Goal: Browse casually

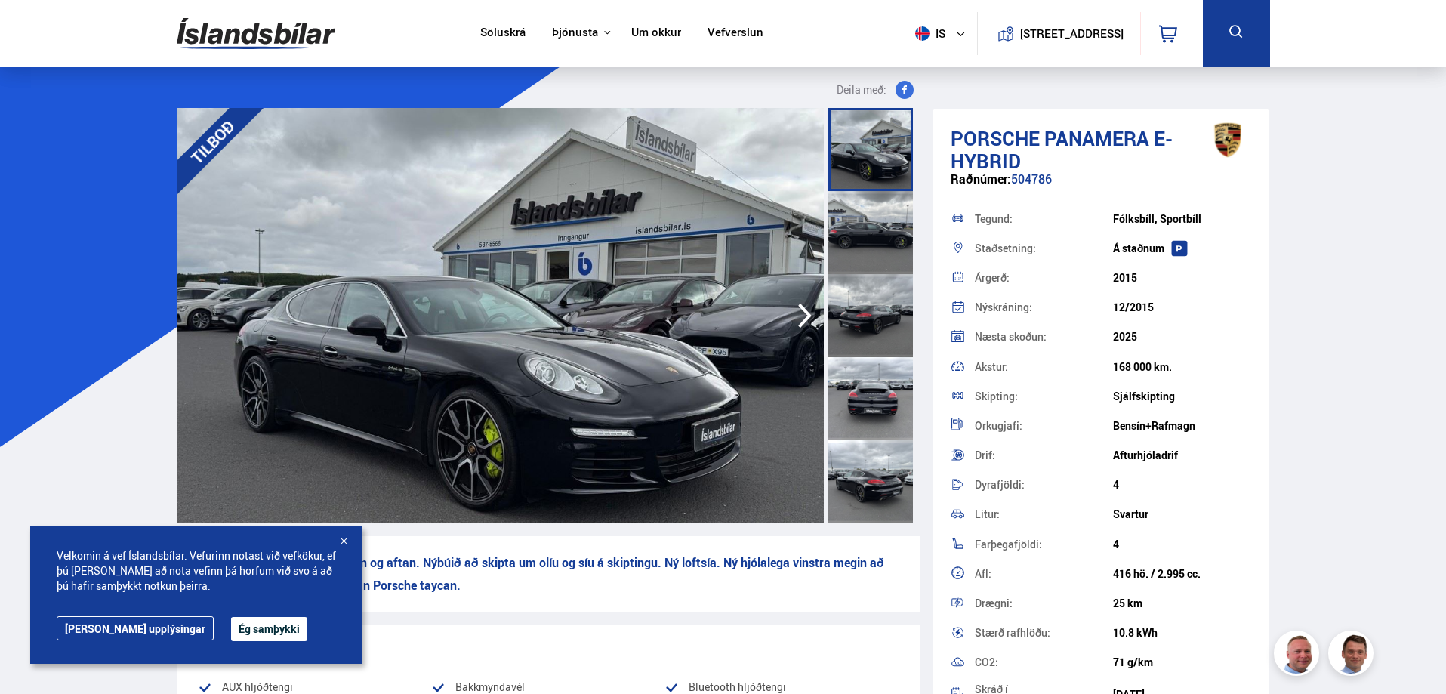
click at [868, 233] on div at bounding box center [870, 232] width 85 height 83
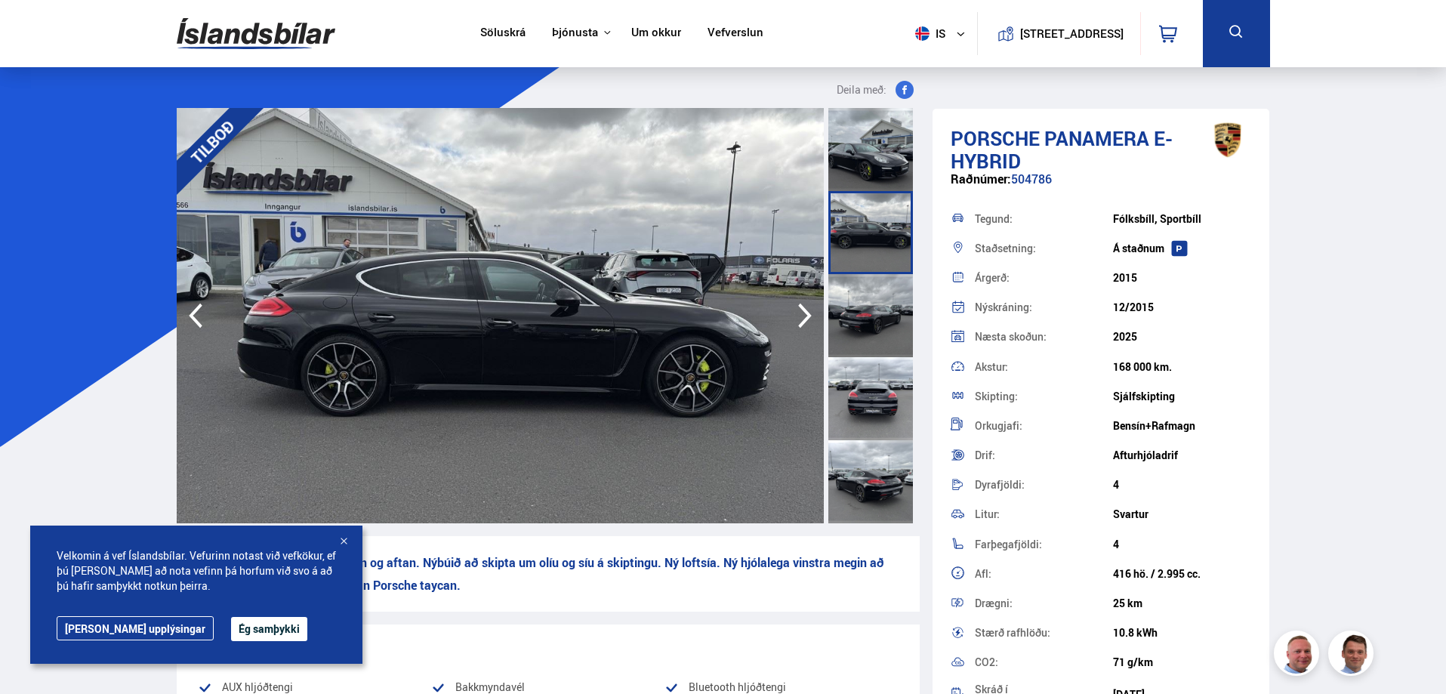
click at [869, 288] on div at bounding box center [870, 315] width 85 height 83
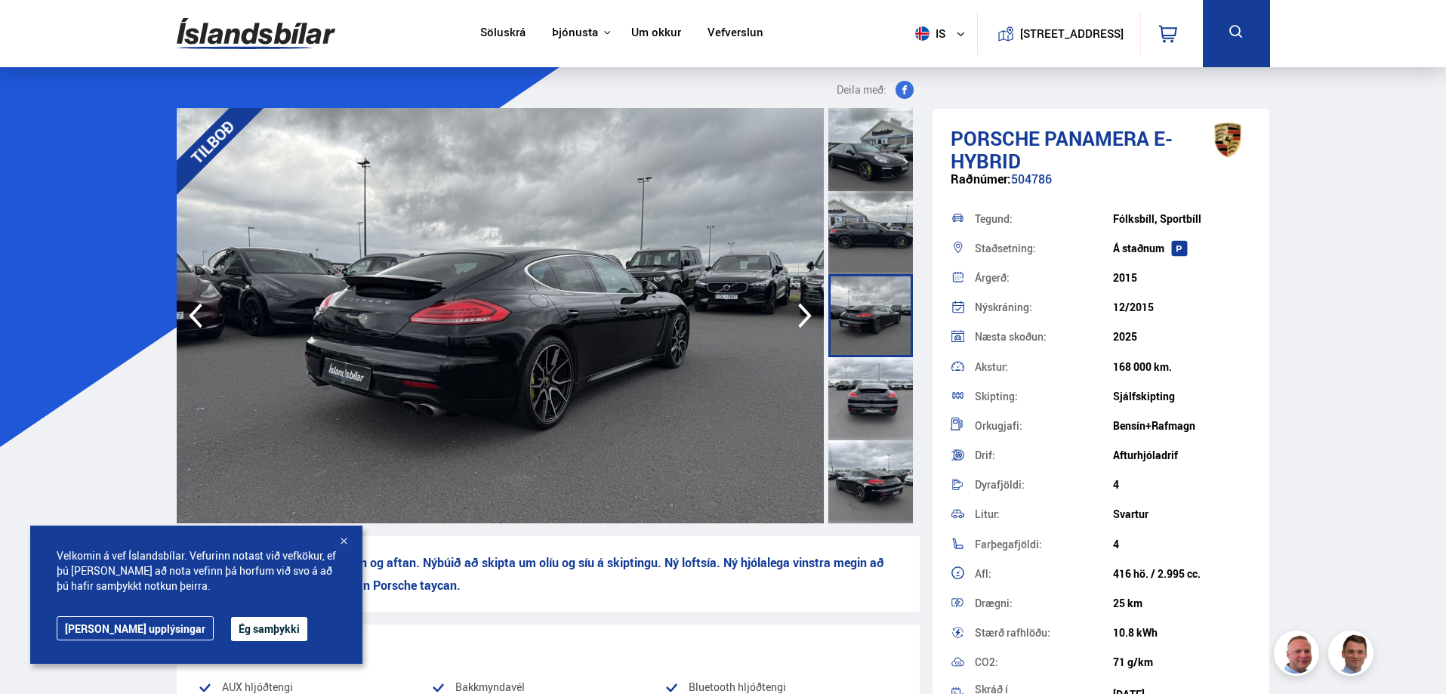
click at [872, 383] on div at bounding box center [870, 398] width 85 height 83
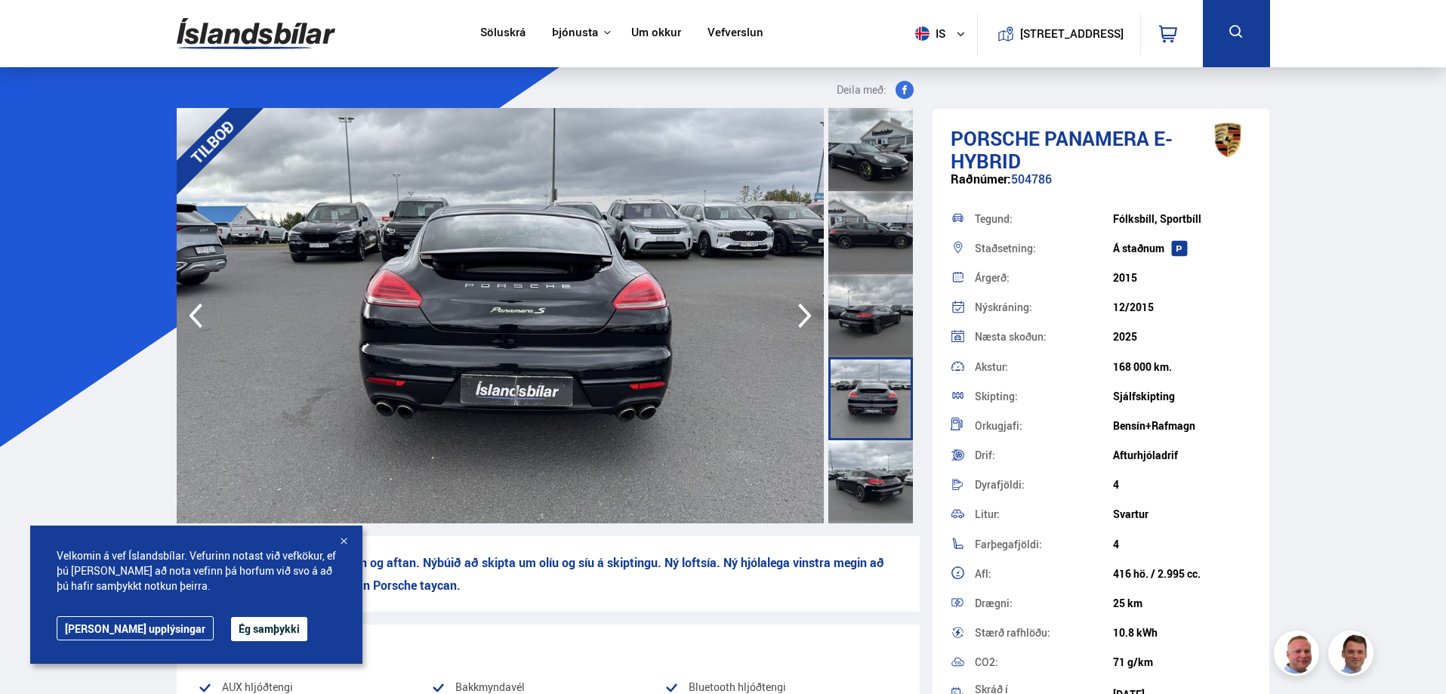
click at [875, 468] on div at bounding box center [870, 481] width 85 height 83
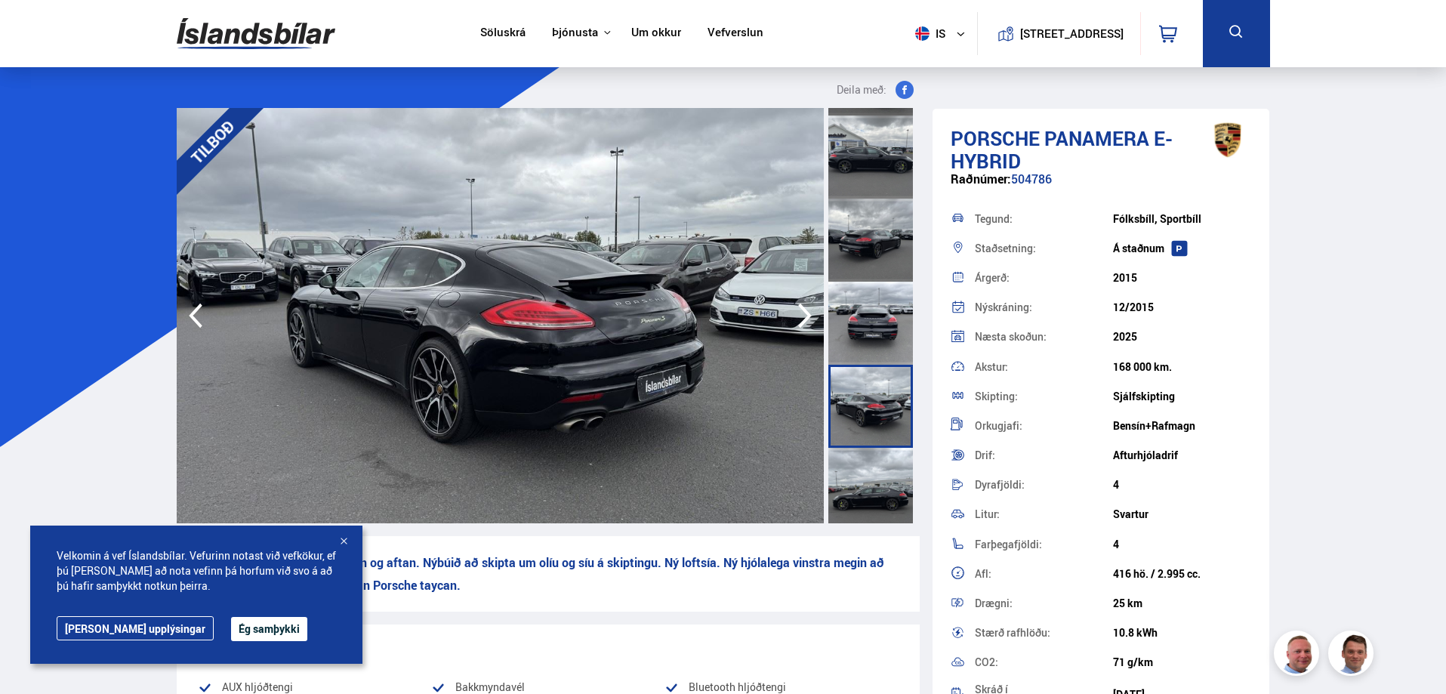
scroll to position [227, 0]
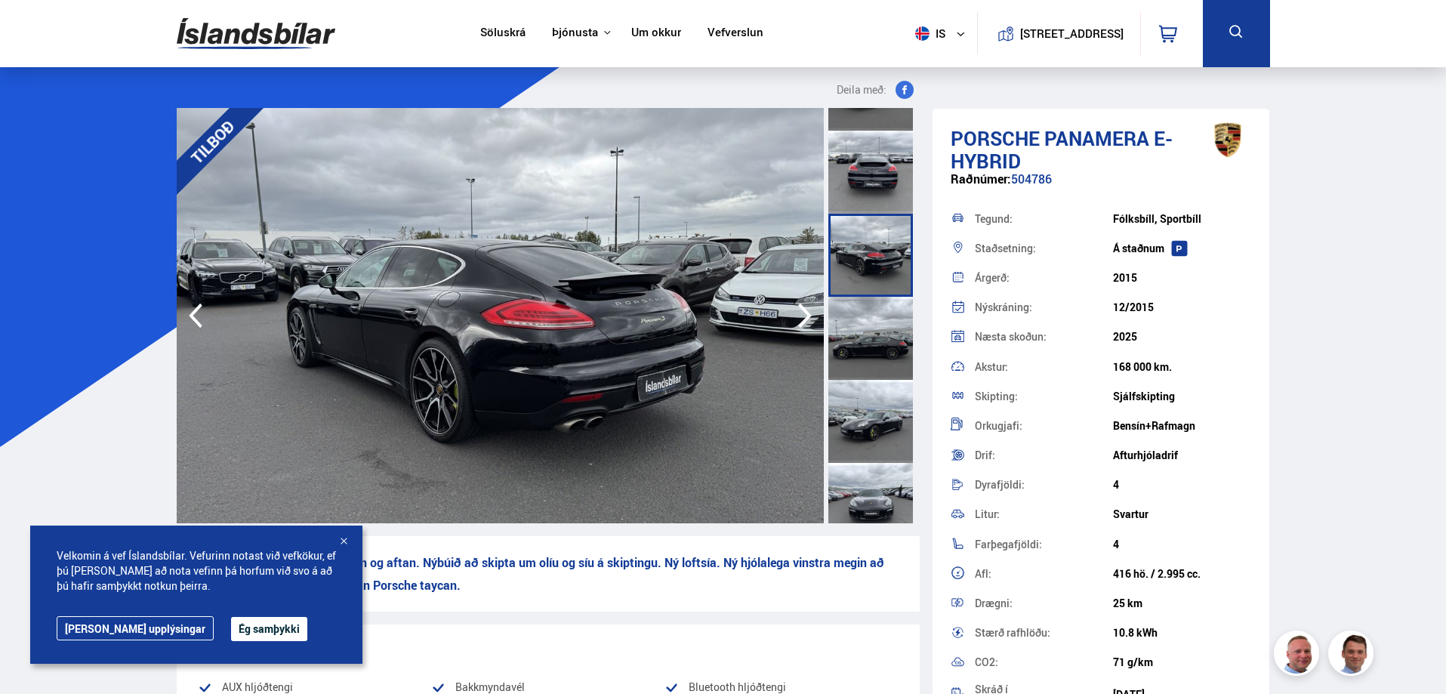
click at [870, 234] on div at bounding box center [870, 255] width 85 height 83
click at [872, 341] on div at bounding box center [870, 338] width 85 height 83
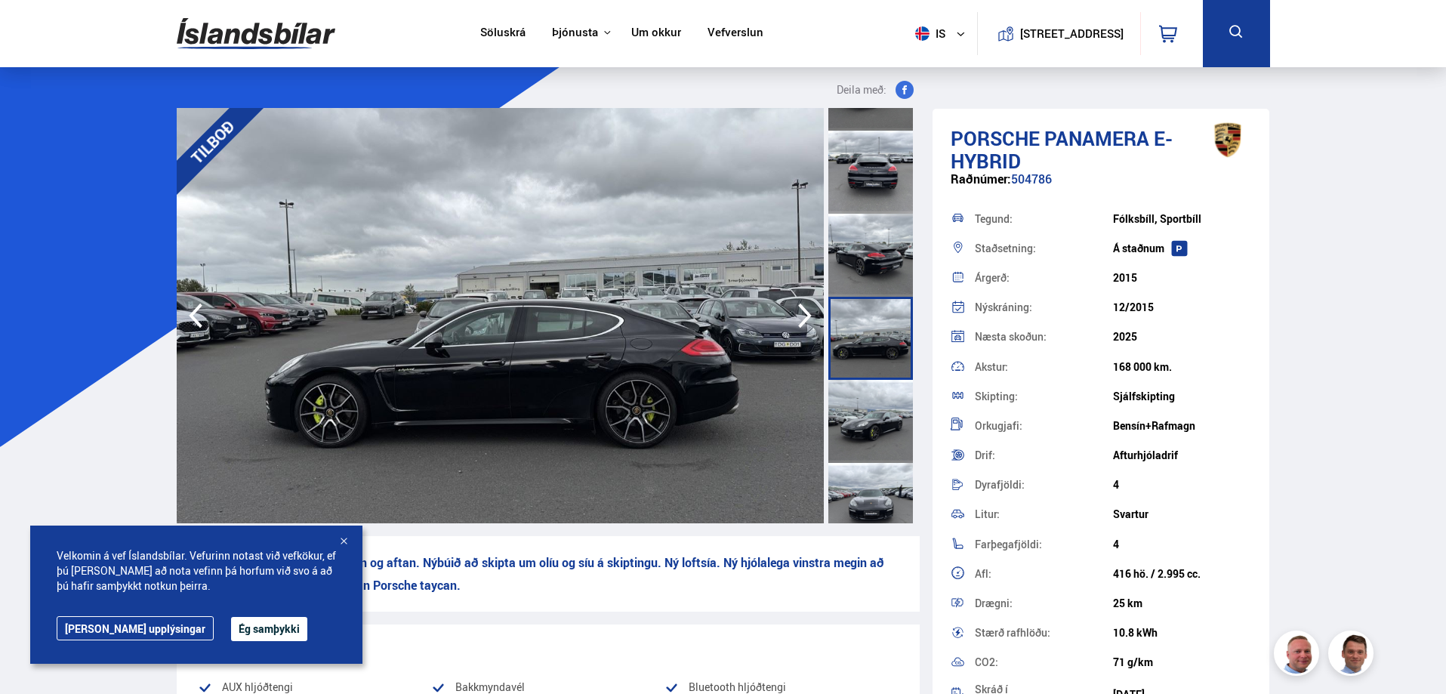
click at [864, 418] on div at bounding box center [870, 421] width 85 height 83
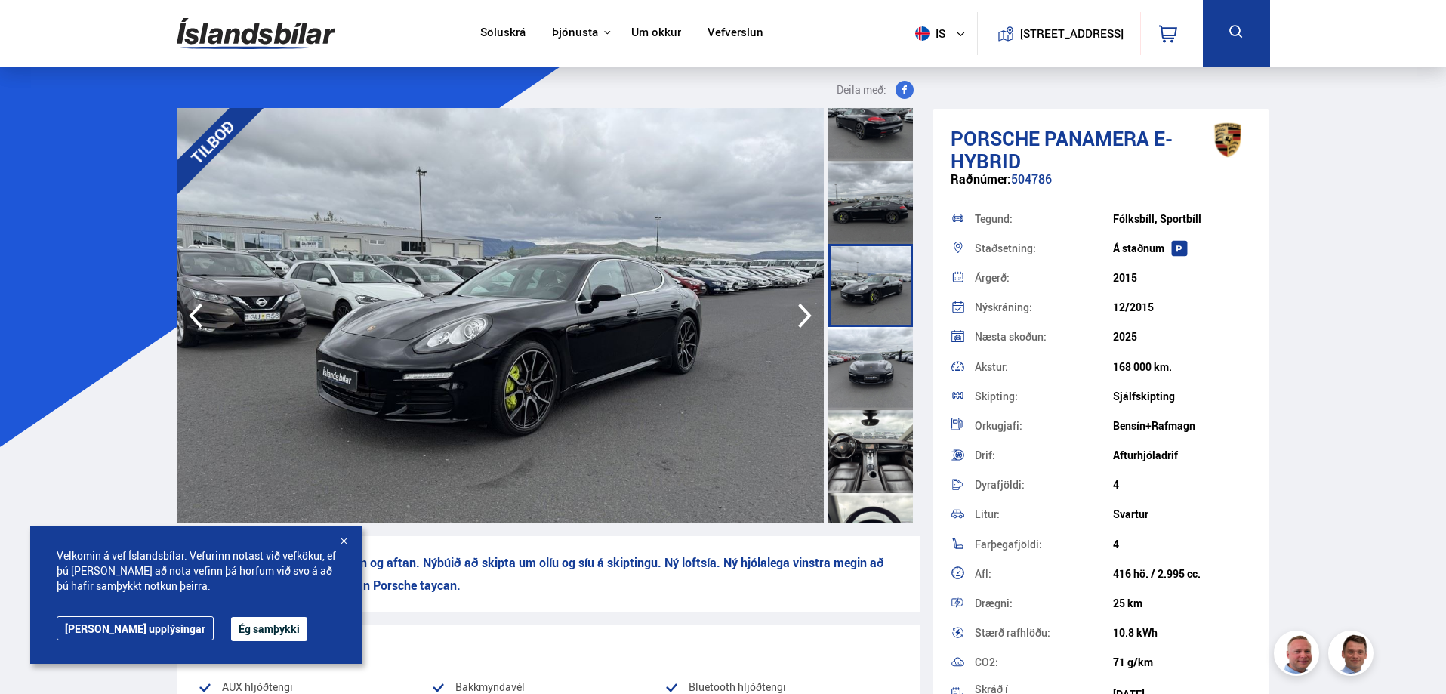
scroll to position [378, 0]
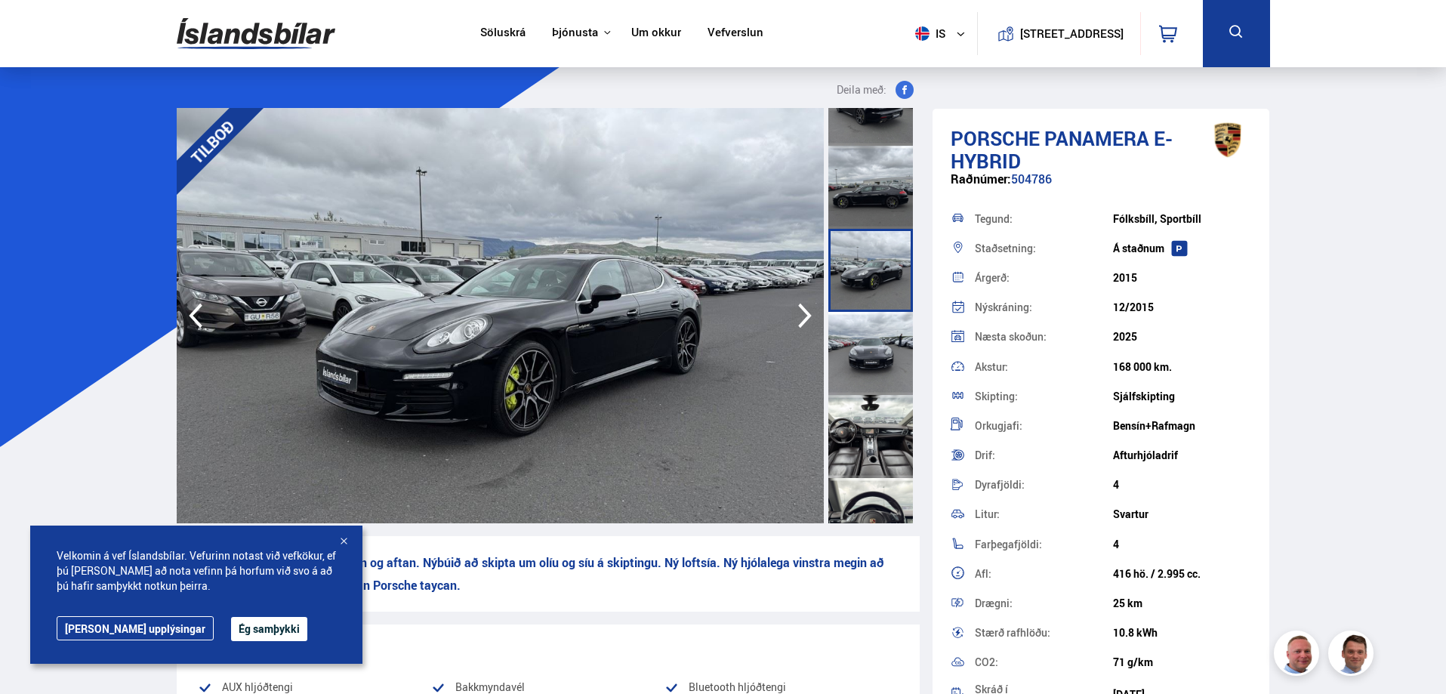
click at [874, 360] on div at bounding box center [870, 353] width 85 height 83
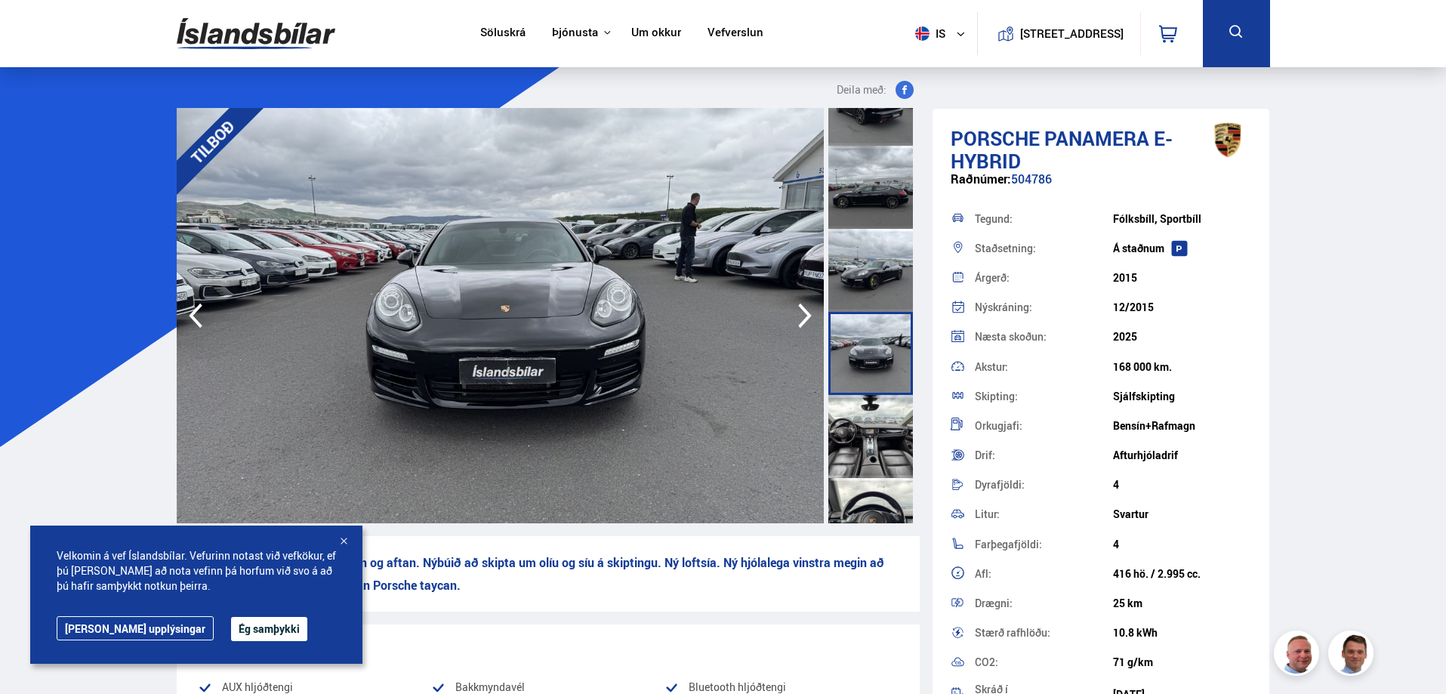
scroll to position [453, 0]
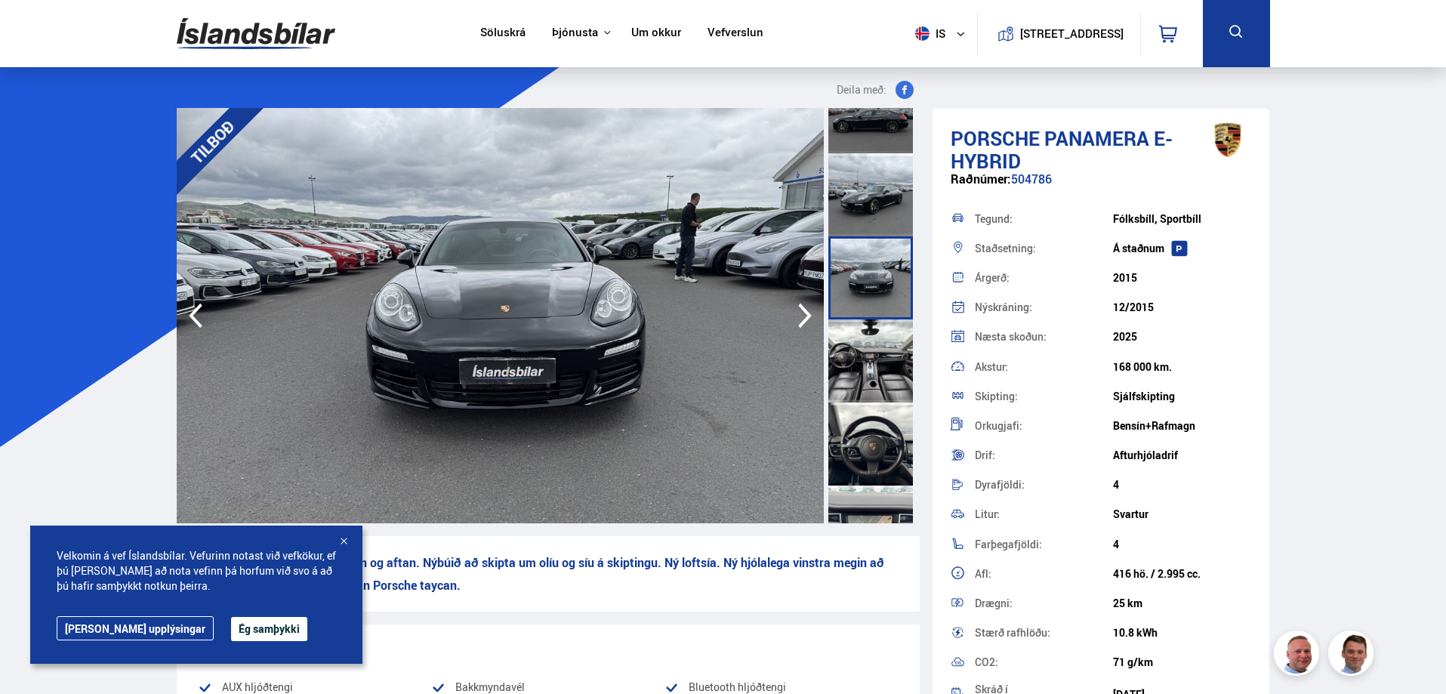
click at [865, 350] on div at bounding box center [870, 360] width 85 height 83
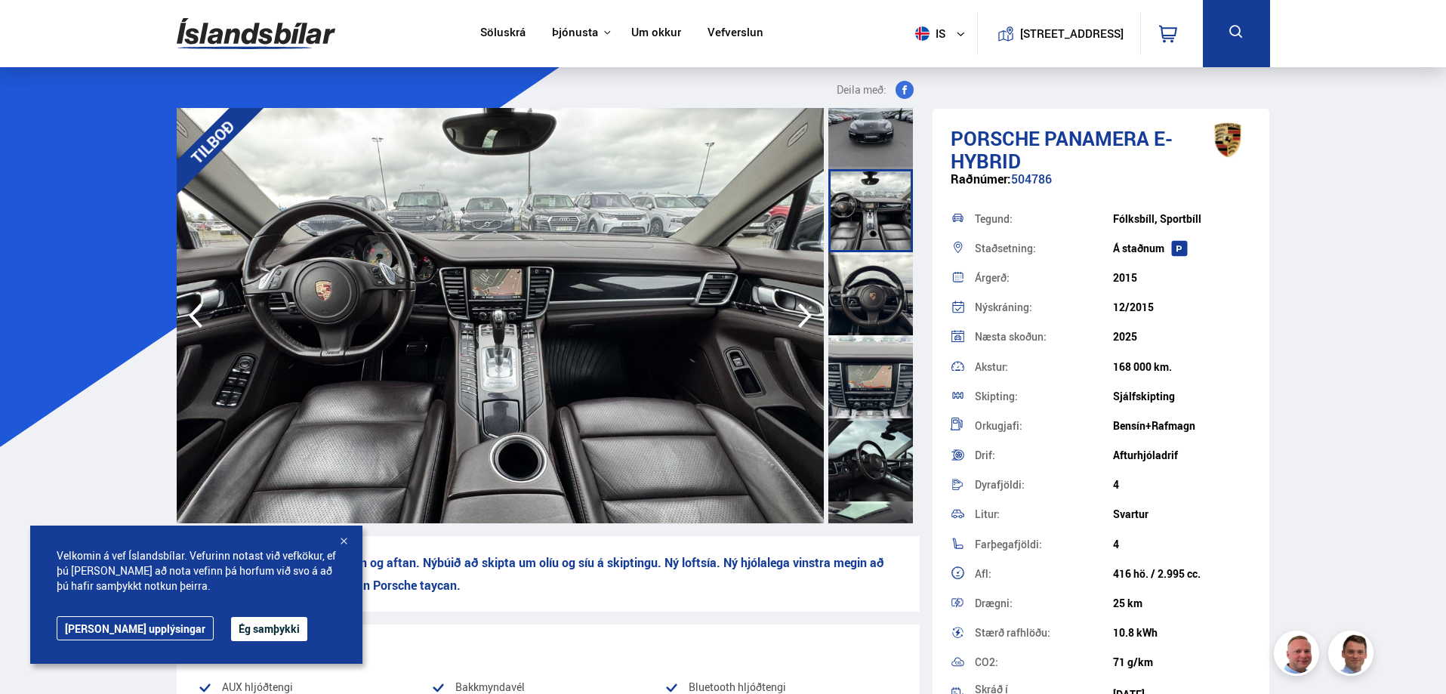
scroll to position [604, 0]
click at [873, 303] on div at bounding box center [870, 292] width 85 height 83
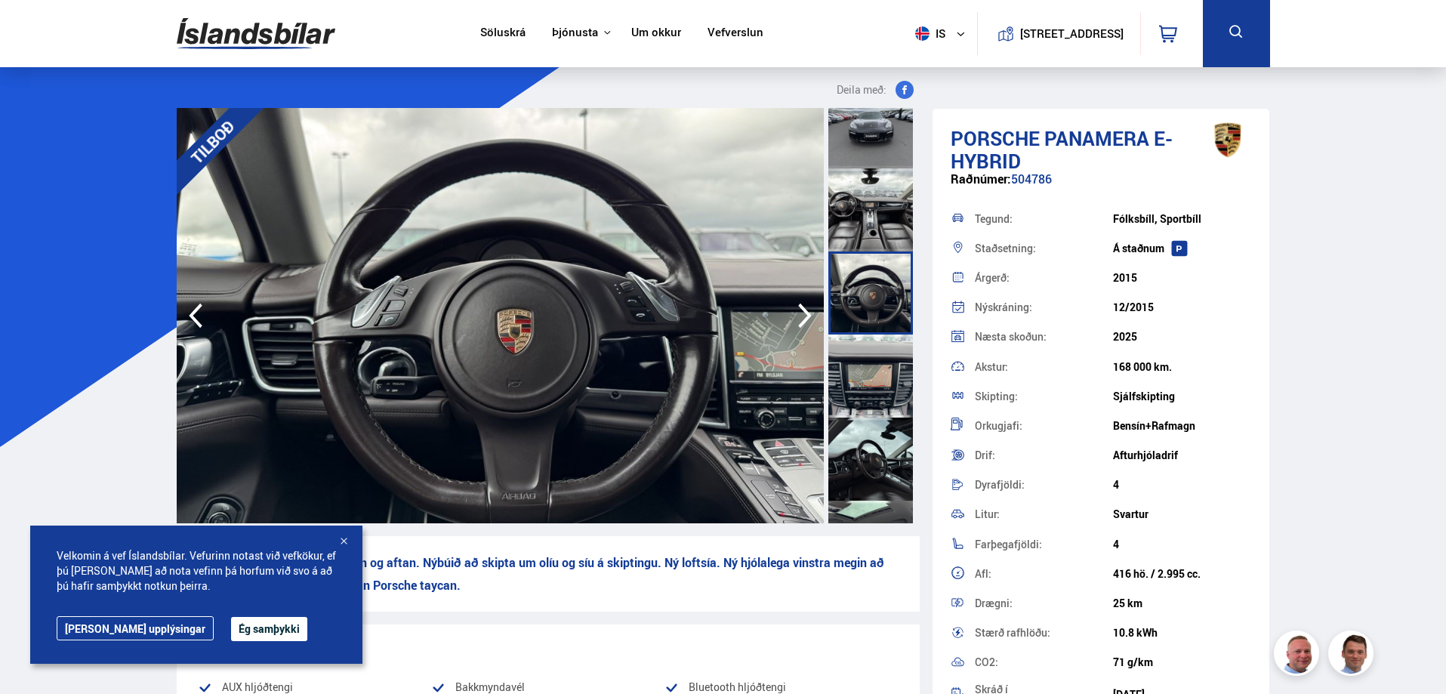
click at [874, 371] on div at bounding box center [870, 376] width 85 height 83
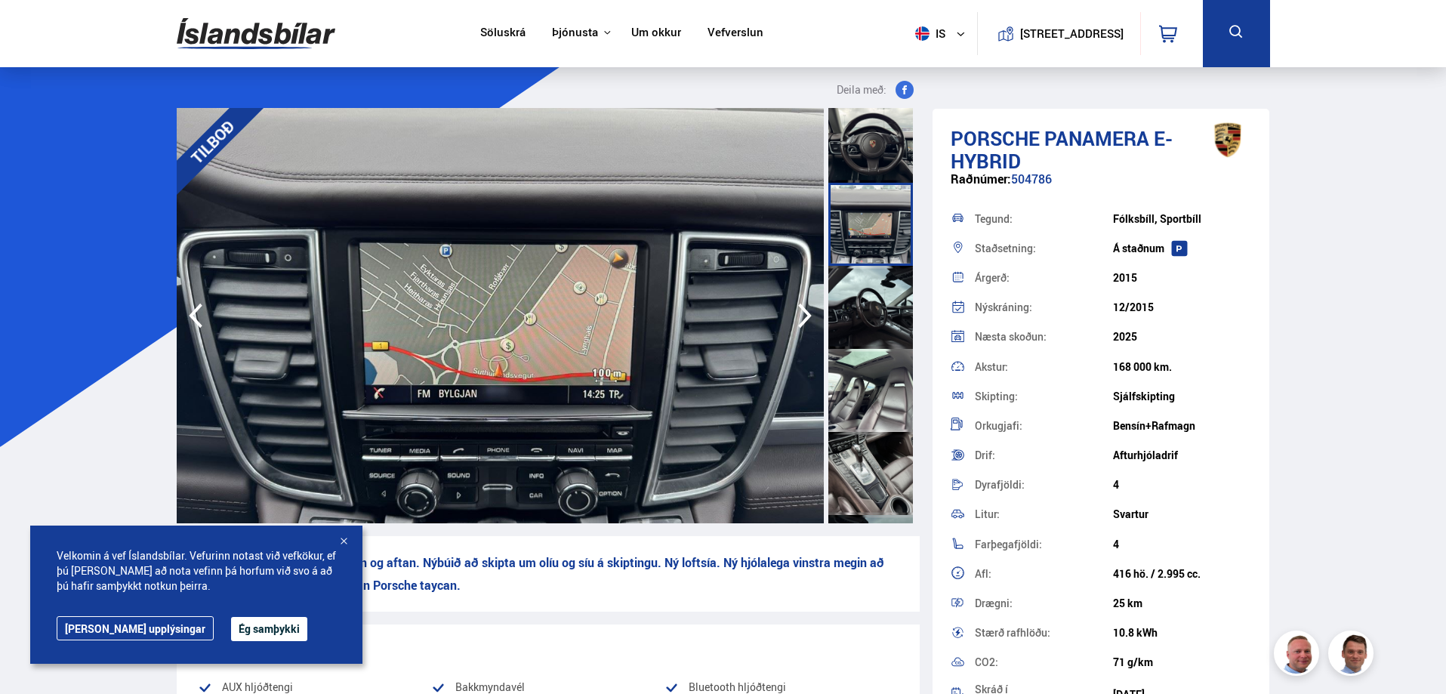
scroll to position [755, 0]
click at [862, 310] on div at bounding box center [870, 308] width 85 height 83
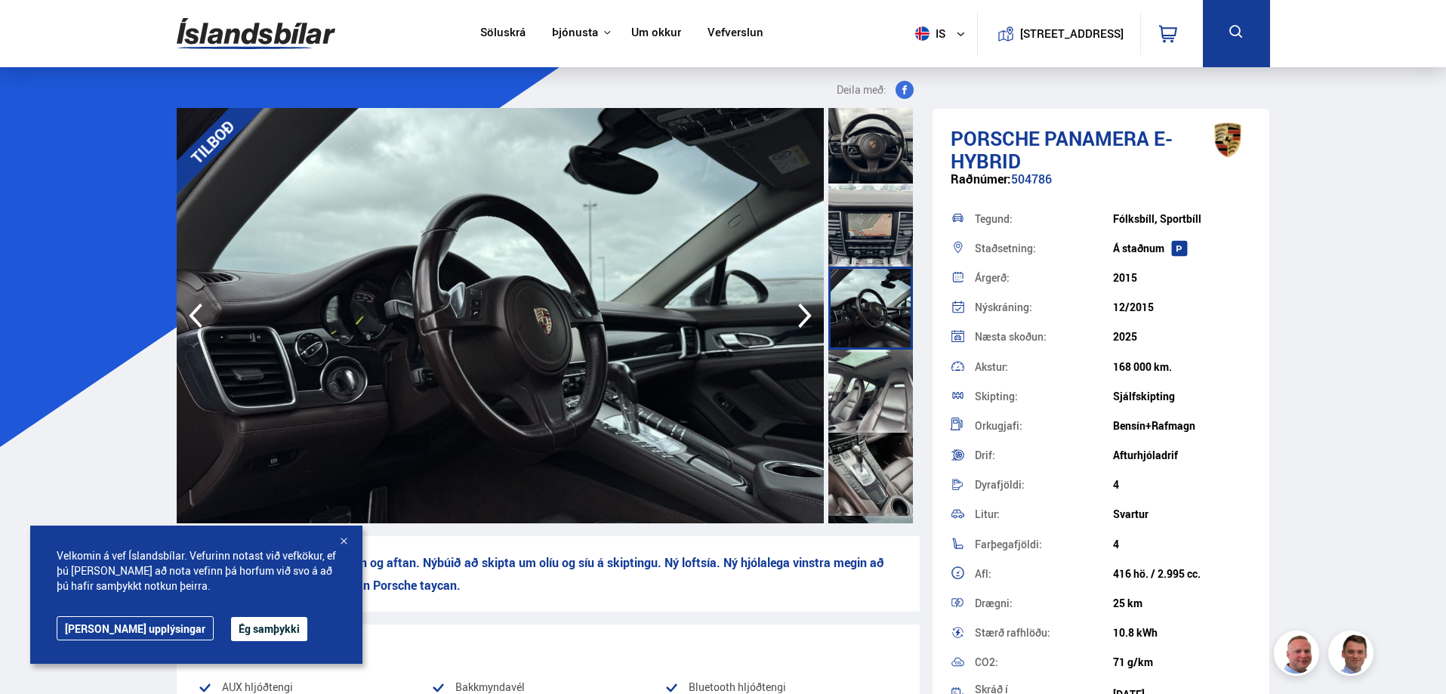
click at [871, 378] on div at bounding box center [870, 391] width 85 height 83
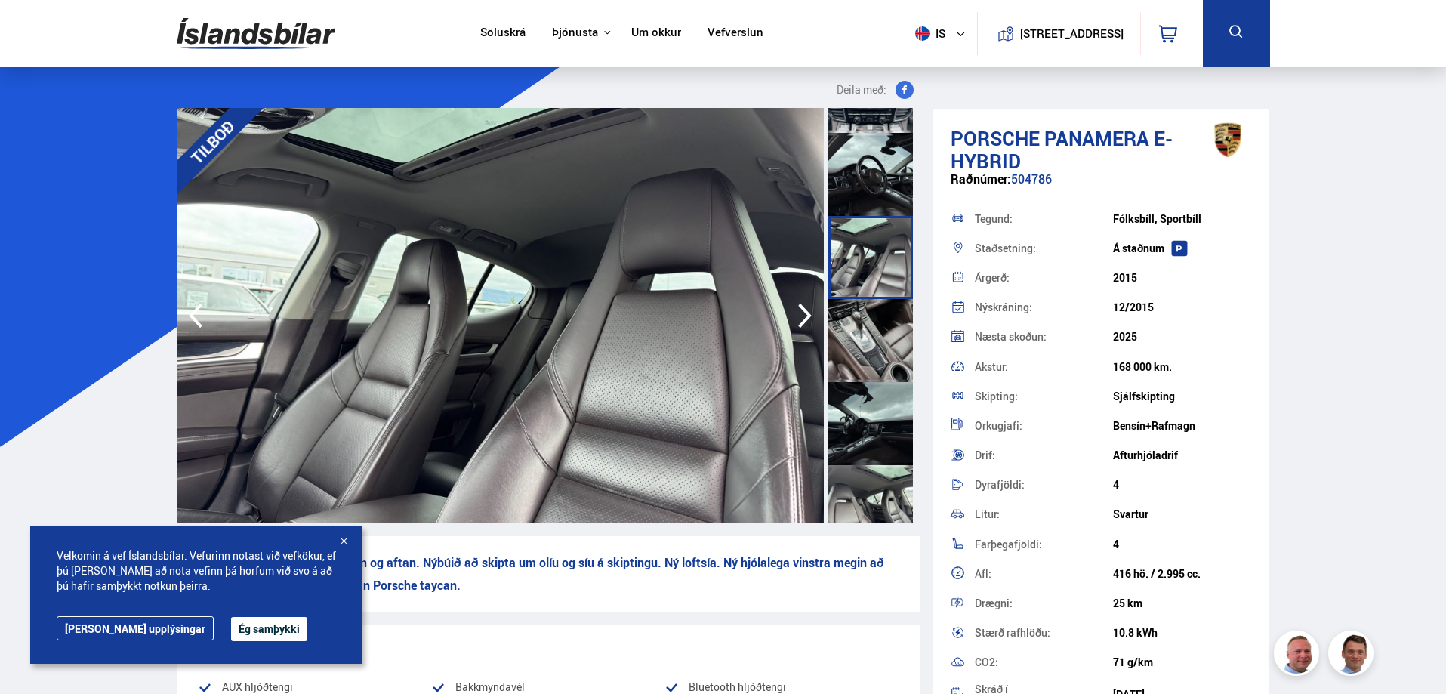
scroll to position [906, 0]
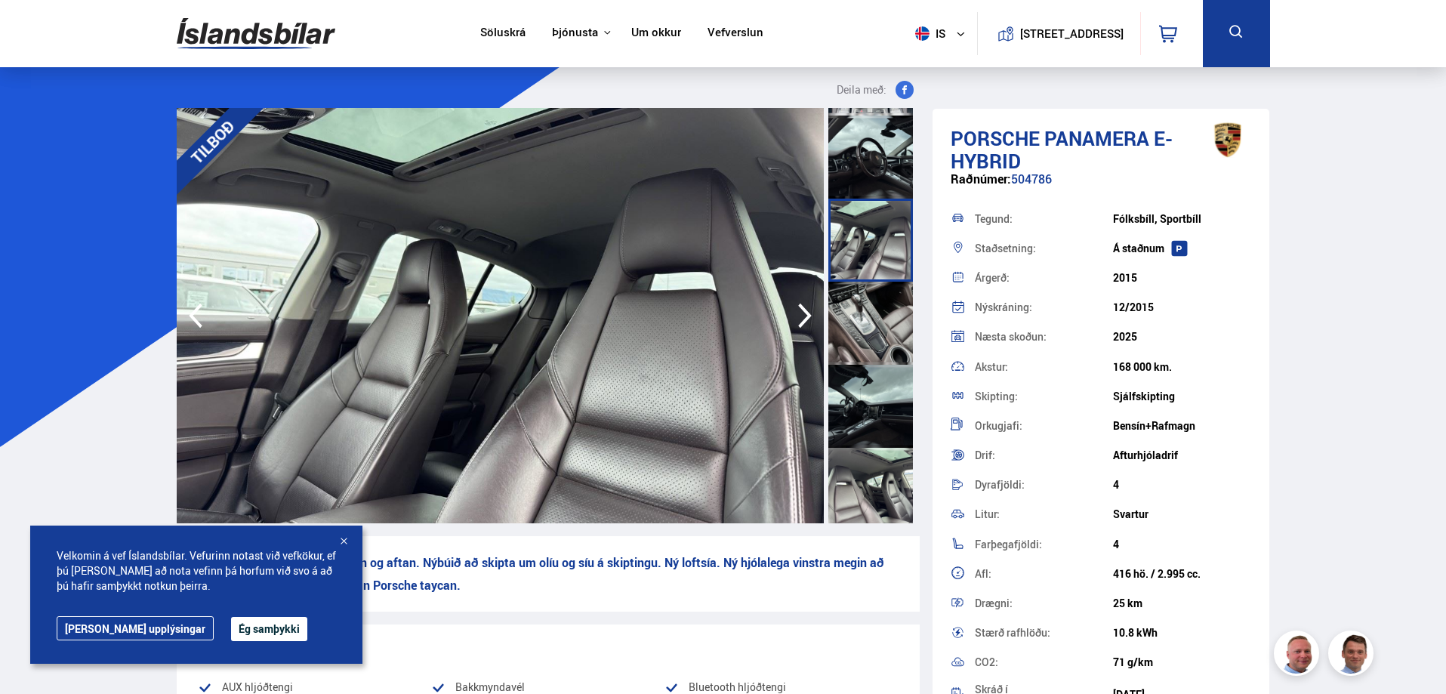
click at [875, 326] on div at bounding box center [870, 323] width 85 height 83
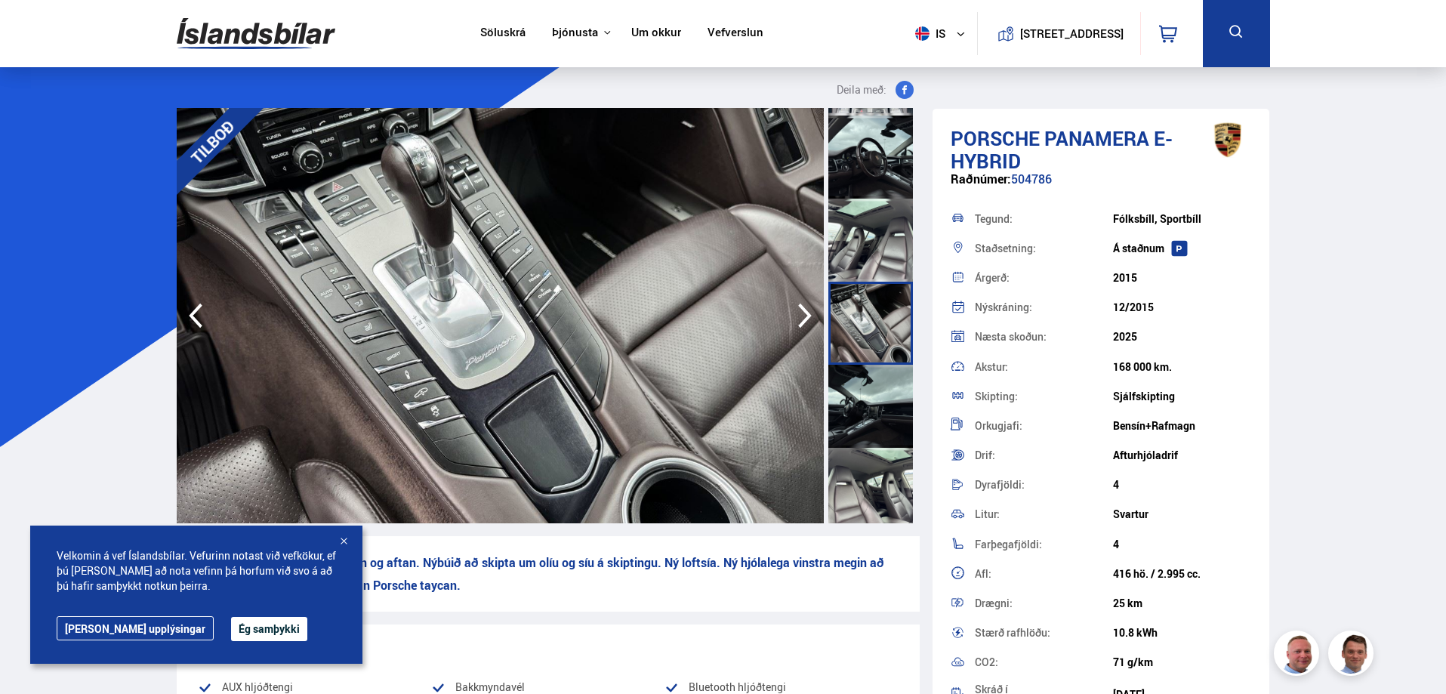
click at [880, 396] on div at bounding box center [870, 406] width 85 height 83
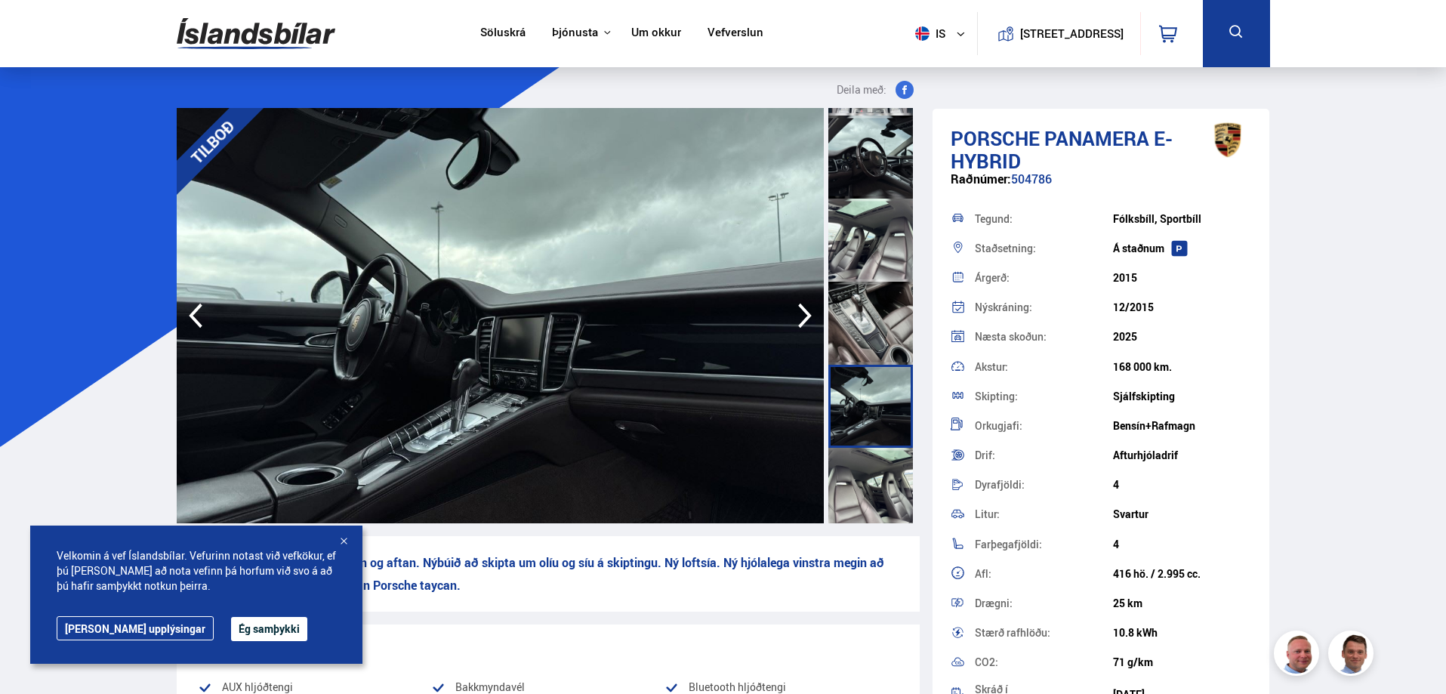
click at [868, 471] on div at bounding box center [870, 489] width 85 height 83
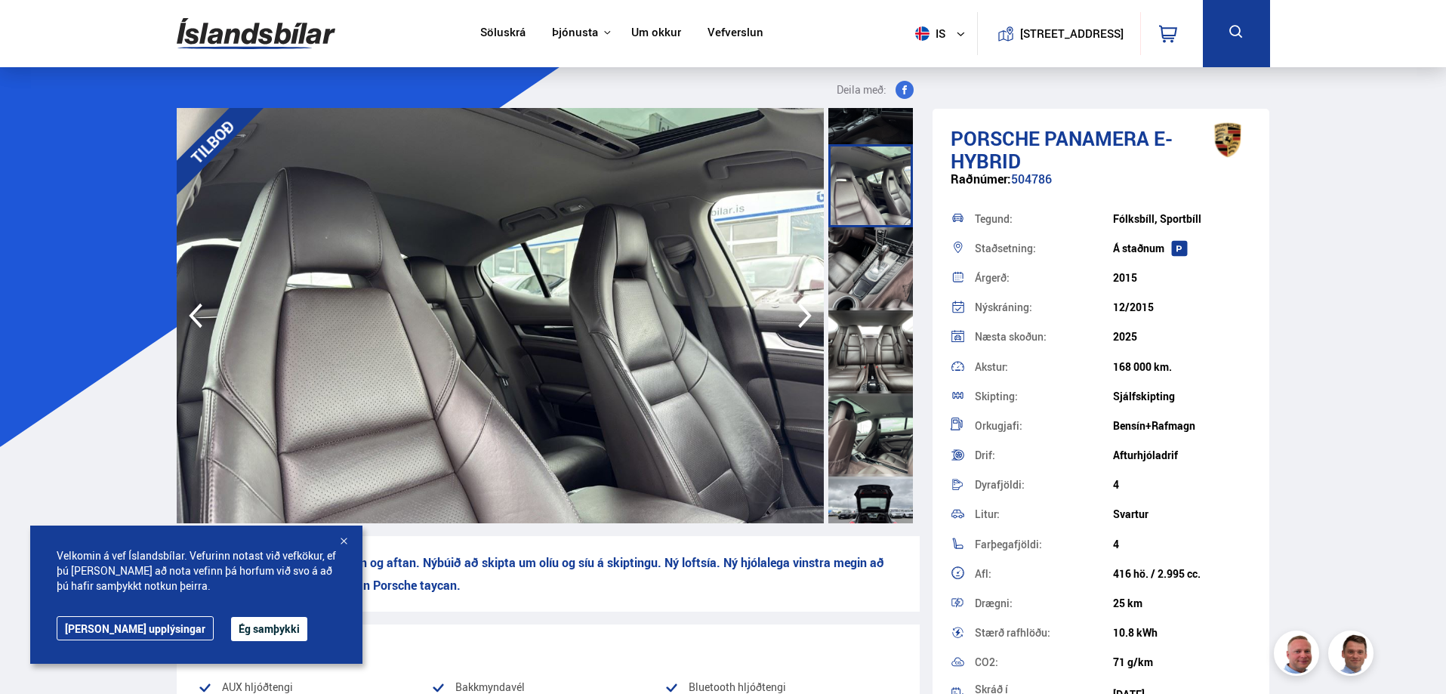
scroll to position [1208, 0]
click at [869, 267] on div at bounding box center [870, 270] width 85 height 83
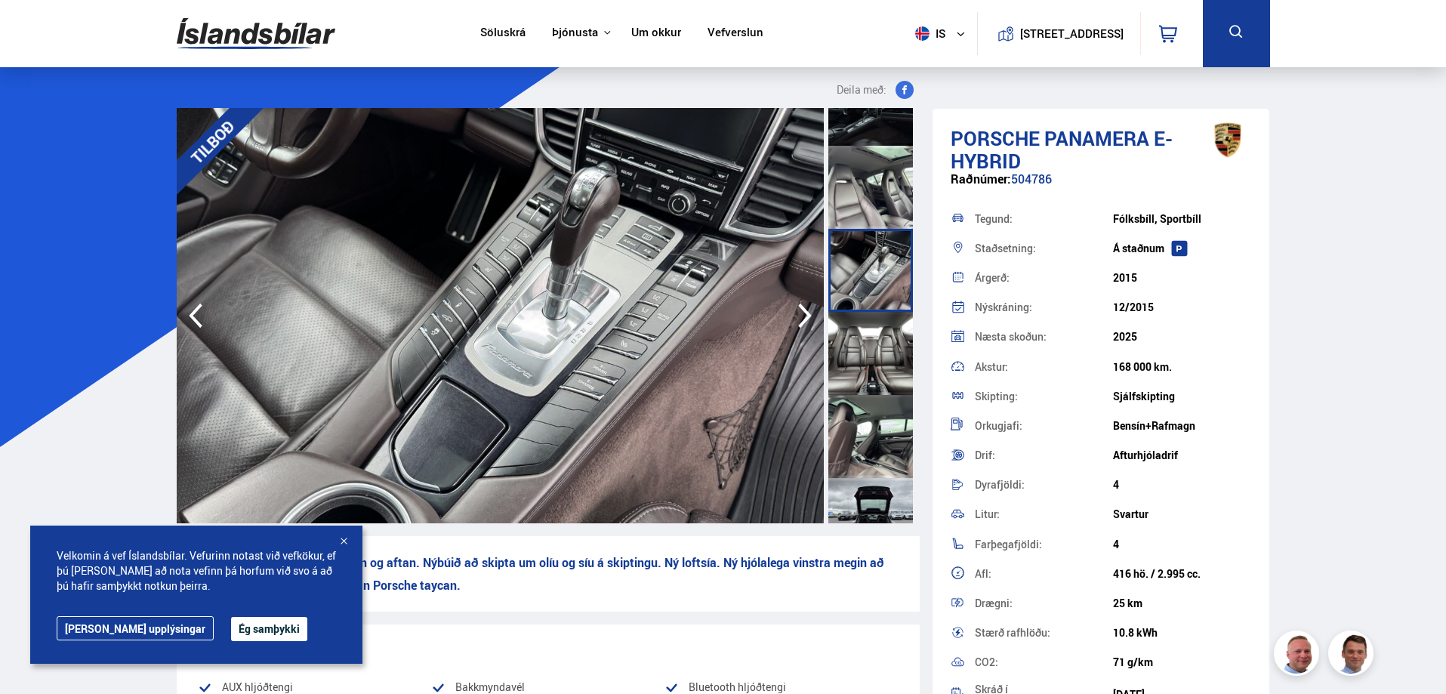
click at [866, 343] on div at bounding box center [870, 353] width 85 height 83
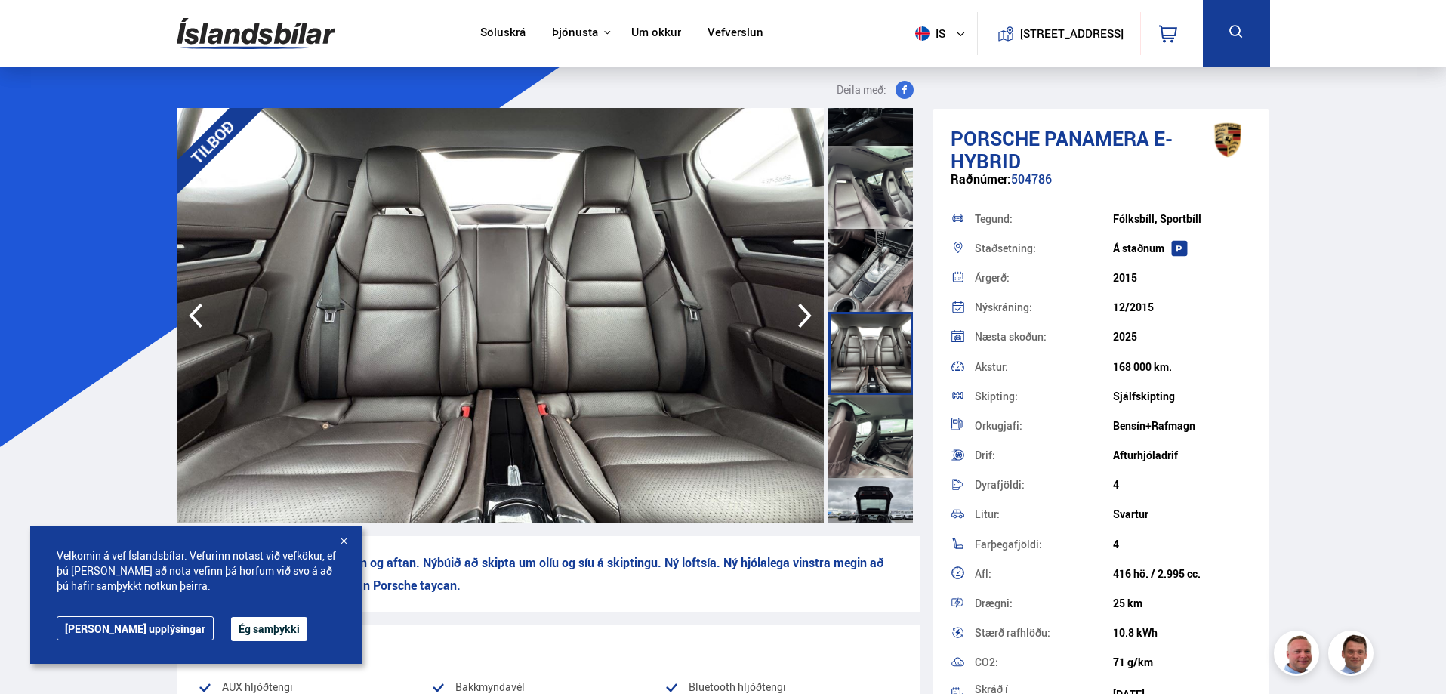
click at [873, 440] on div at bounding box center [870, 436] width 85 height 83
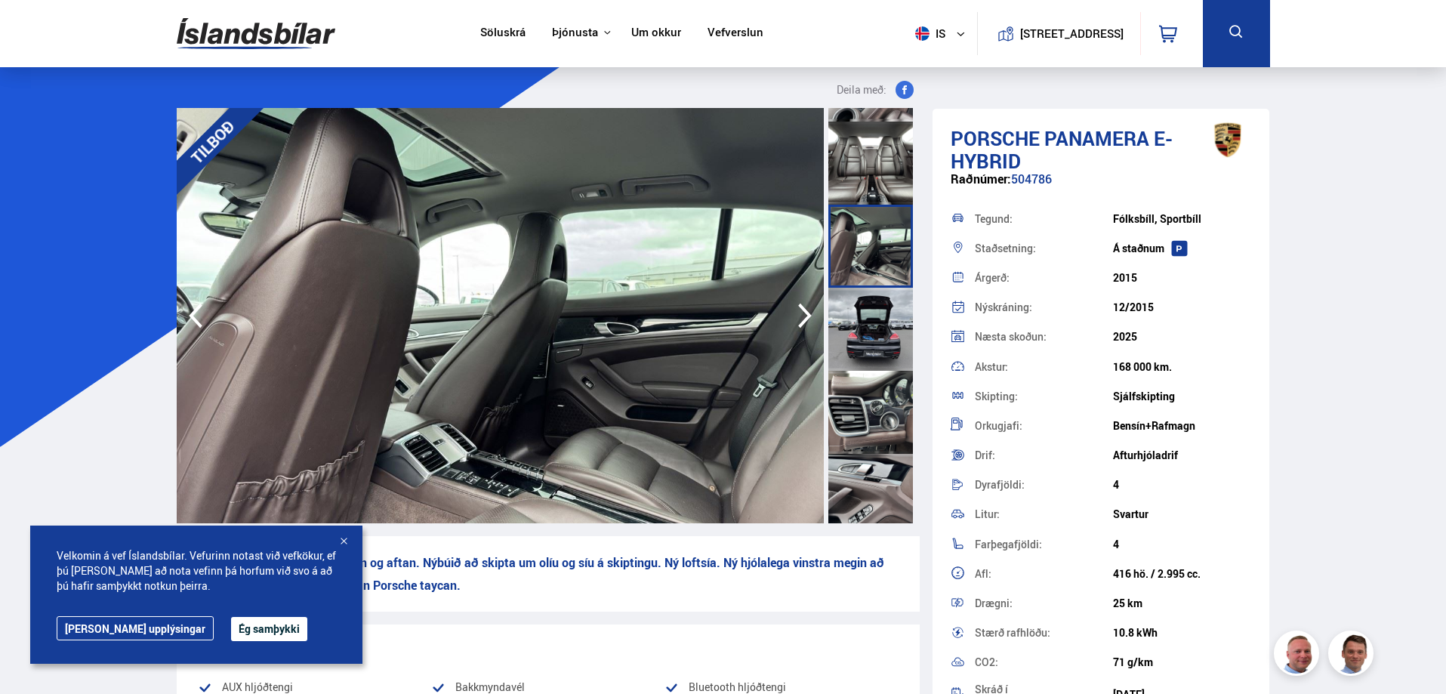
scroll to position [1435, 0]
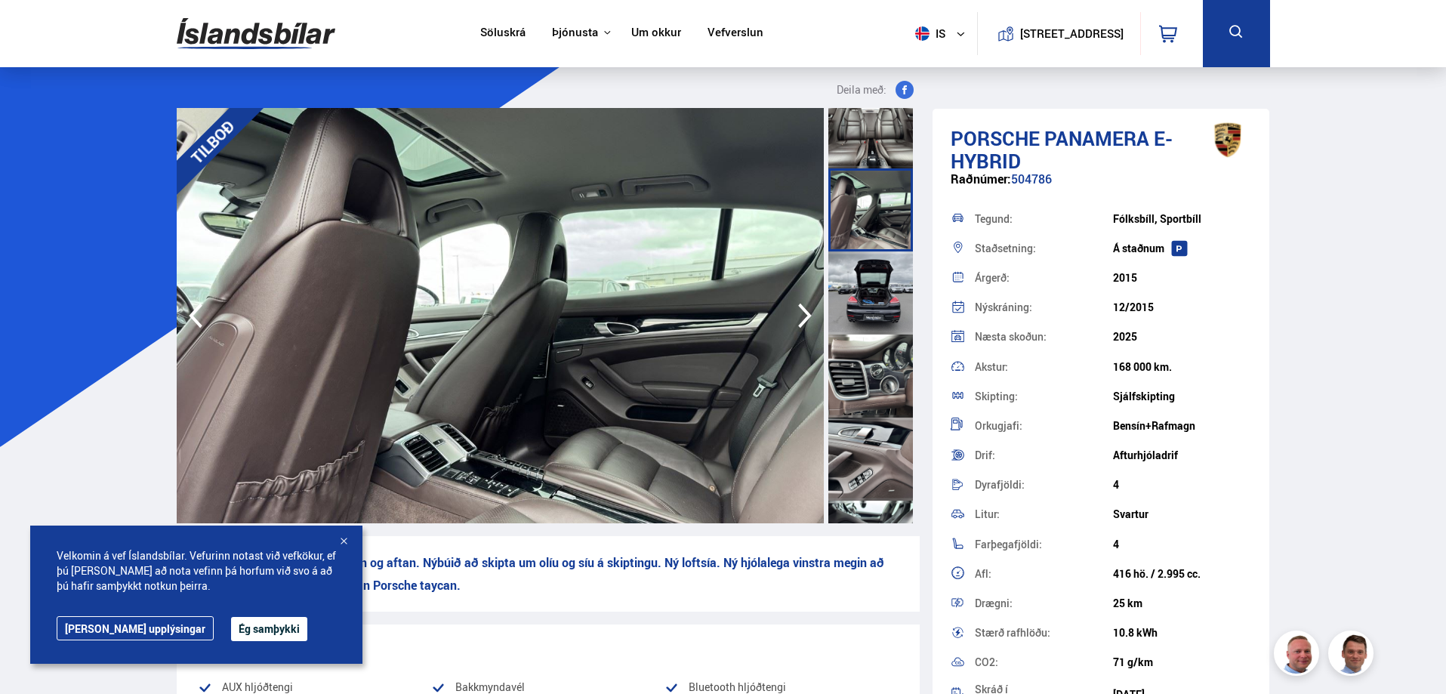
click at [873, 298] on div at bounding box center [870, 292] width 85 height 83
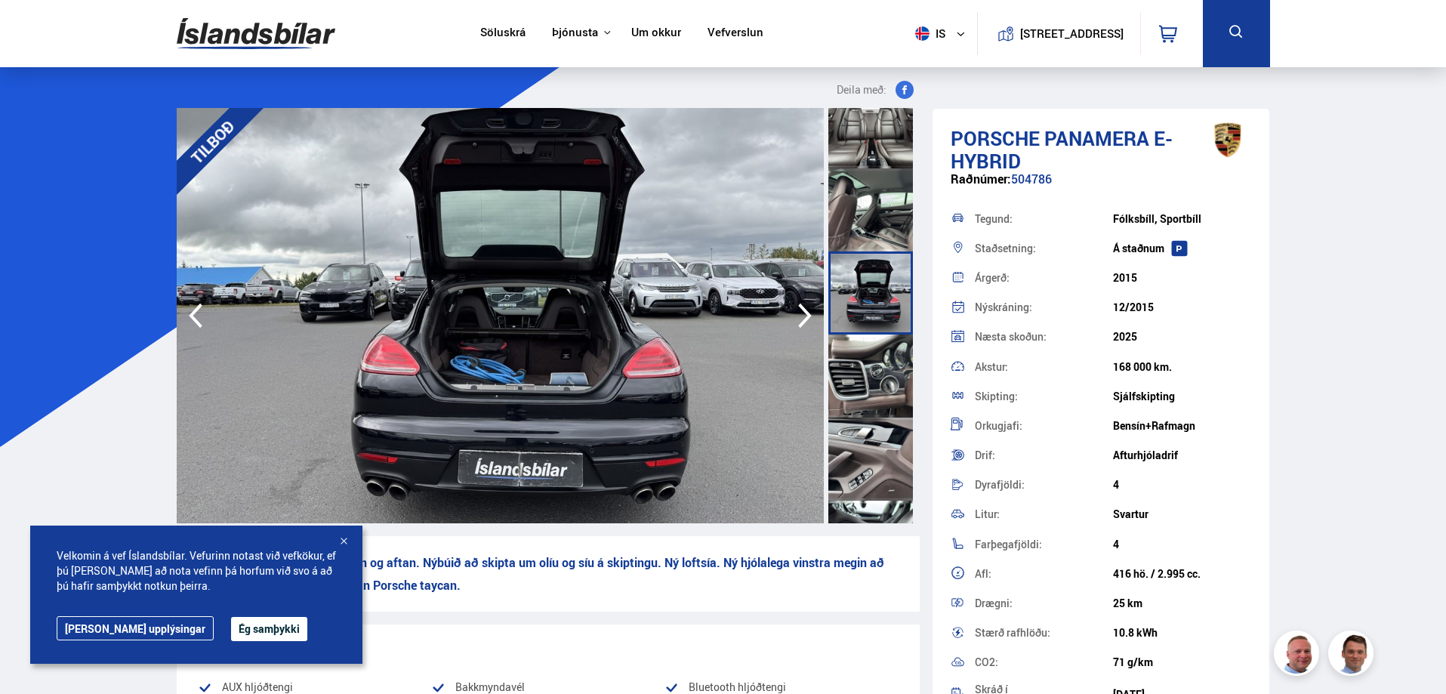
click at [873, 353] on div at bounding box center [870, 376] width 85 height 83
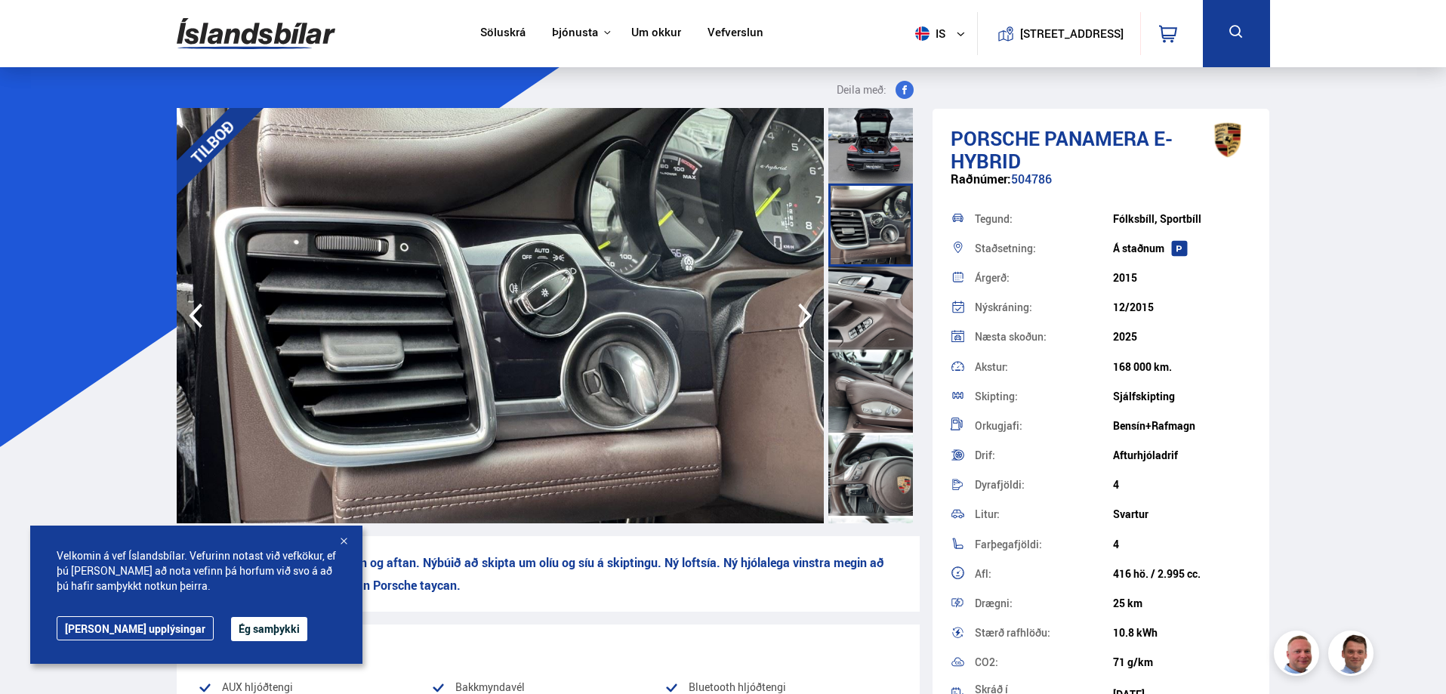
scroll to position [1661, 0]
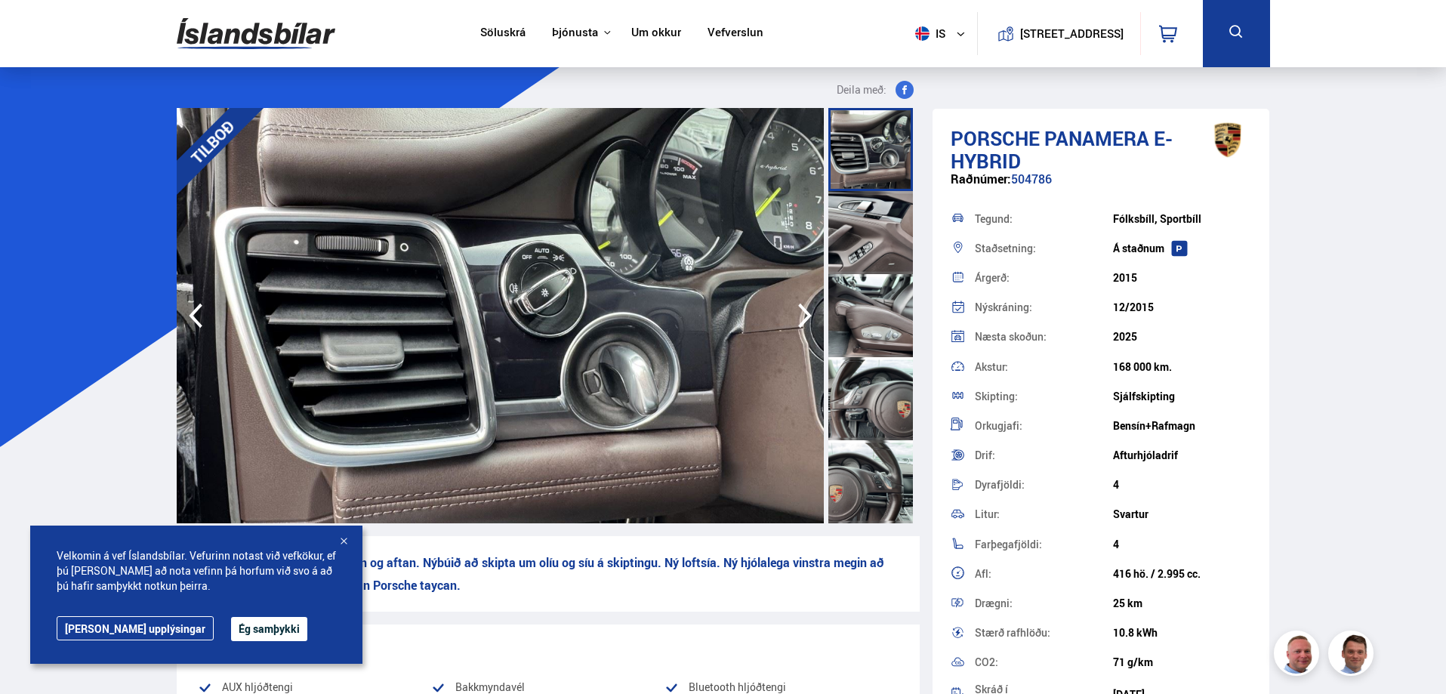
click at [859, 219] on div at bounding box center [870, 232] width 85 height 83
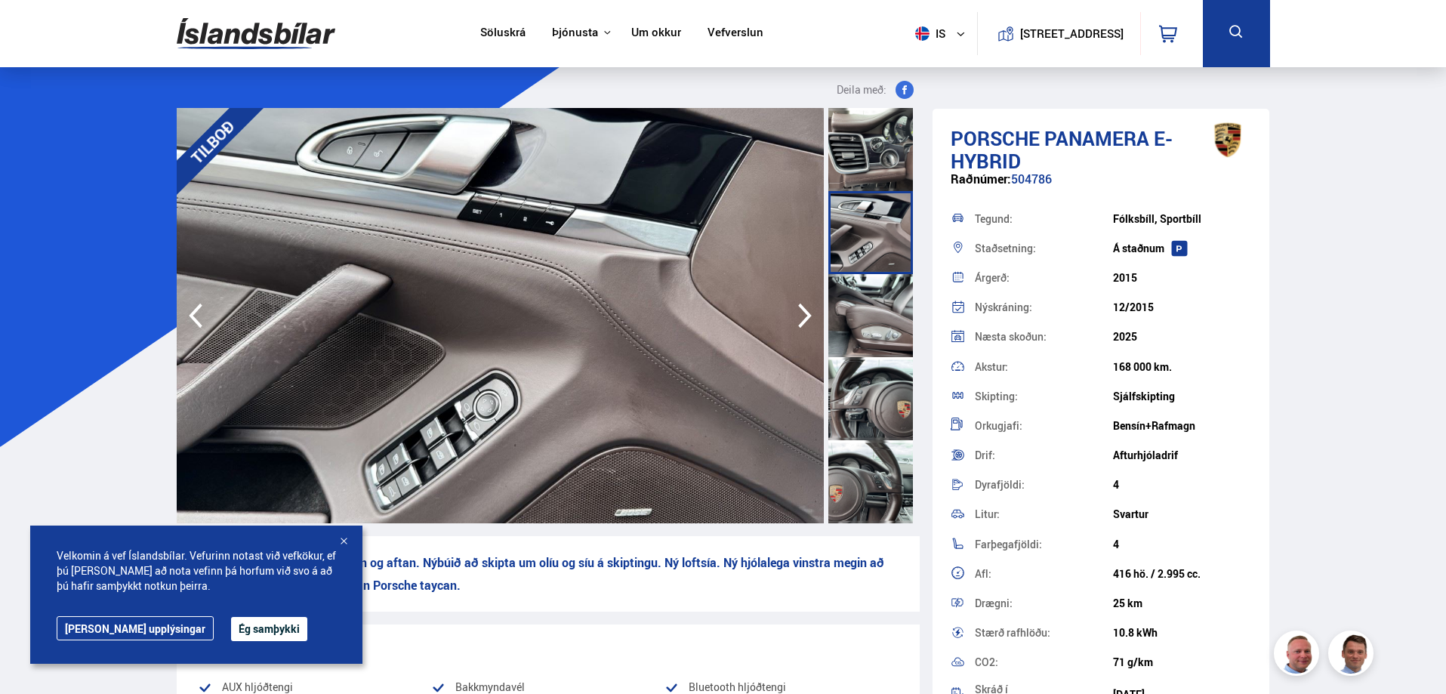
click at [882, 301] on div at bounding box center [870, 315] width 85 height 83
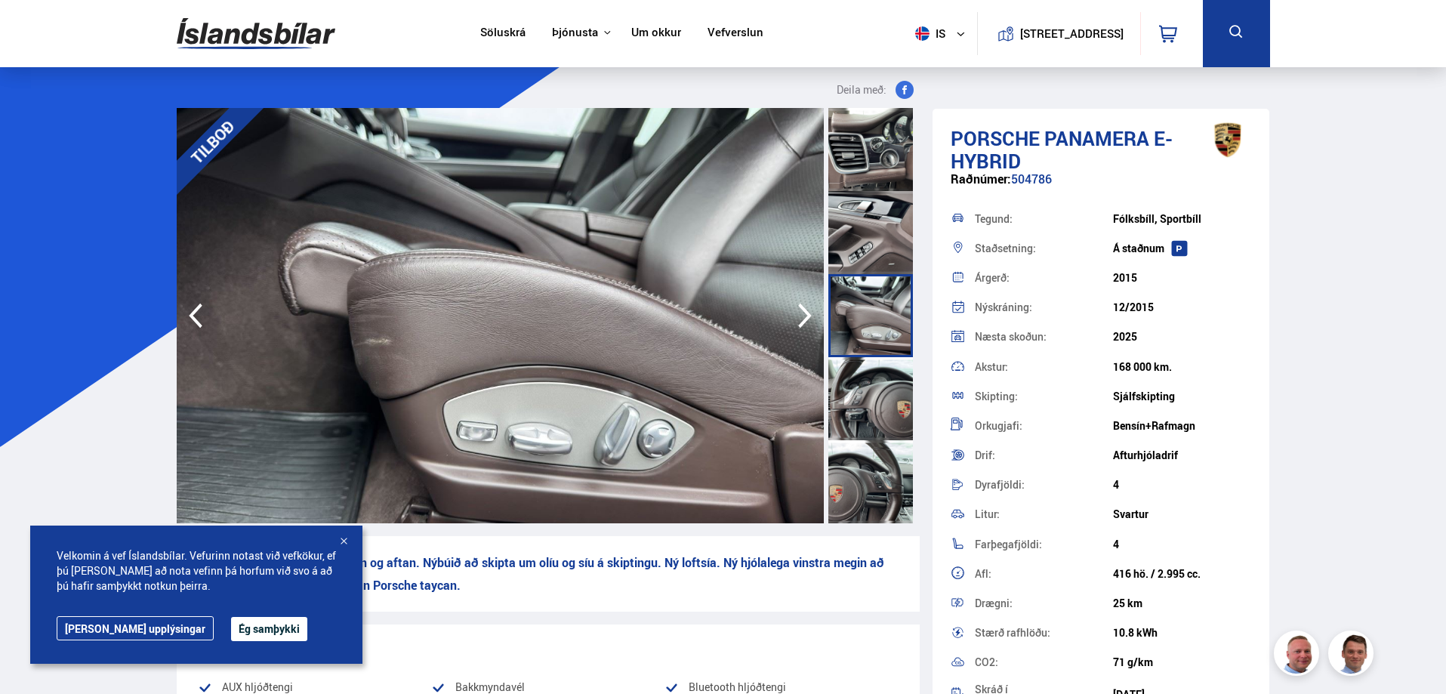
click at [875, 382] on div at bounding box center [870, 398] width 85 height 83
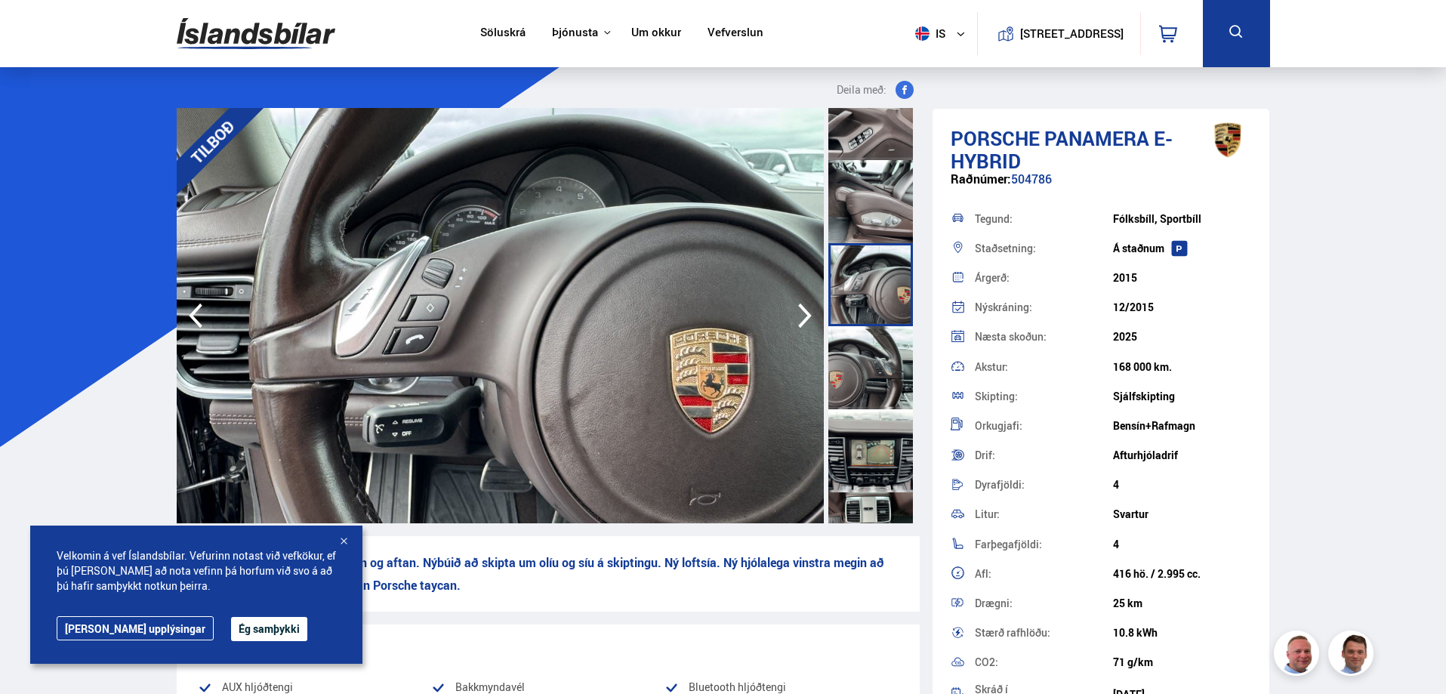
scroll to position [1812, 0]
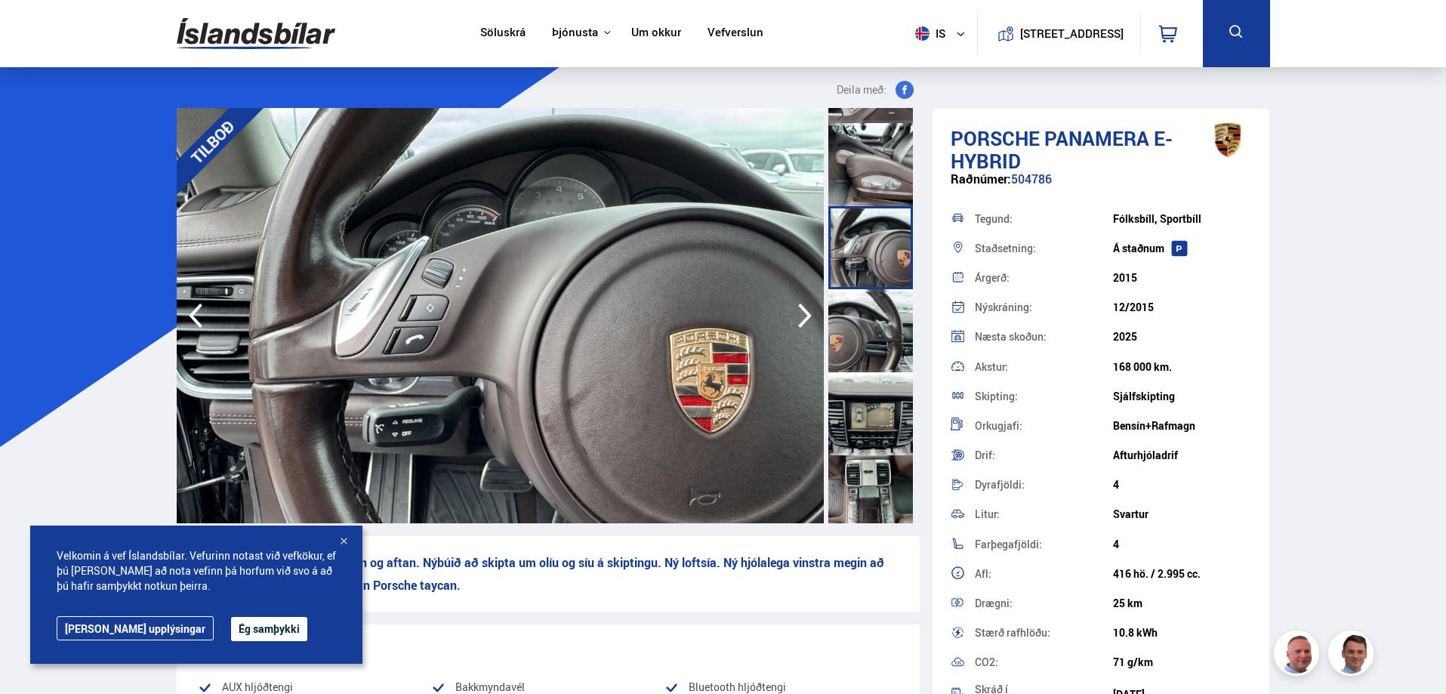
click at [872, 319] on div at bounding box center [870, 330] width 85 height 83
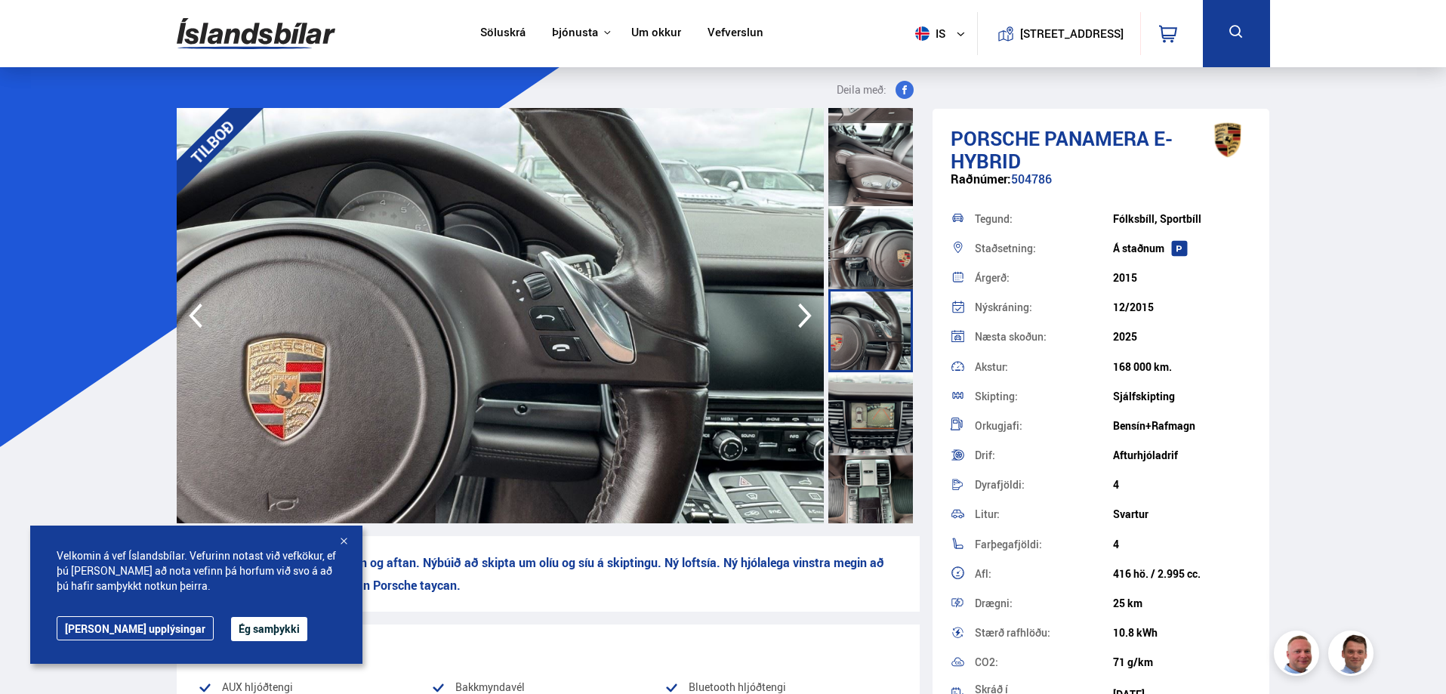
scroll to position [1888, 0]
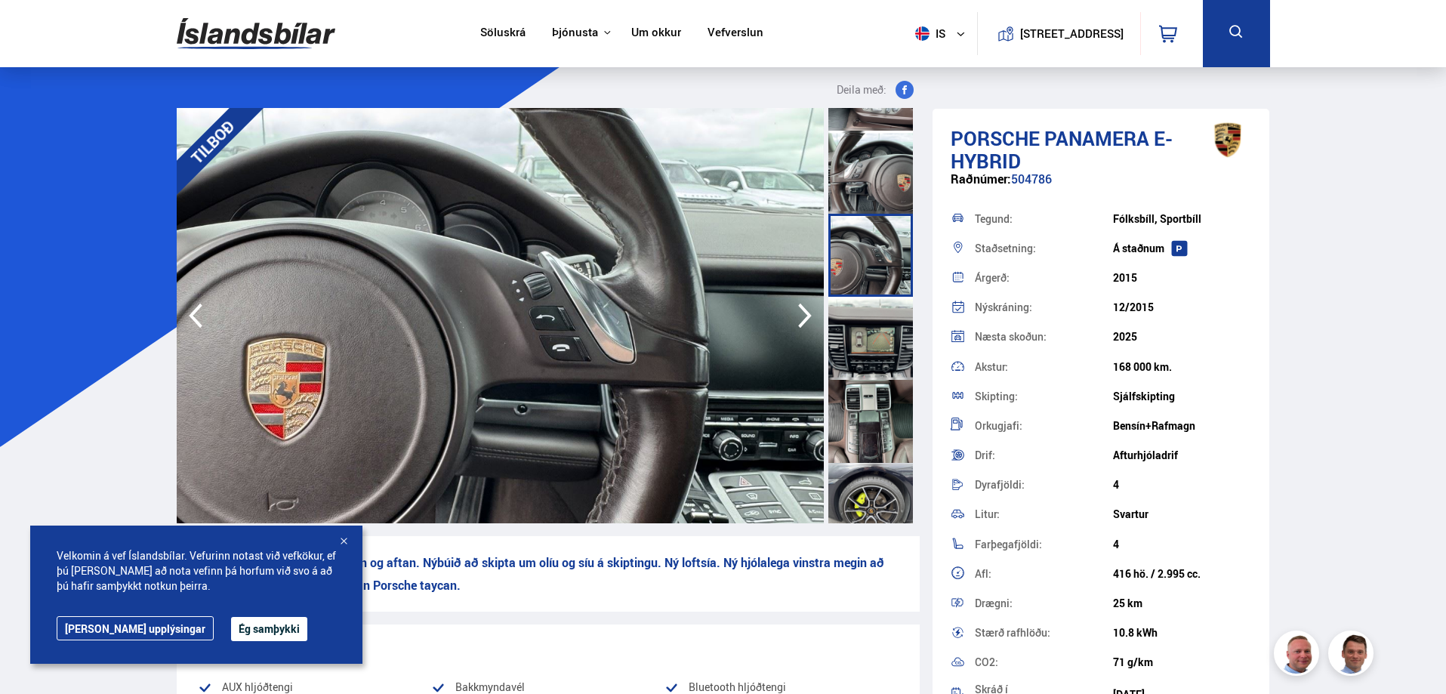
click at [856, 348] on div at bounding box center [870, 338] width 85 height 83
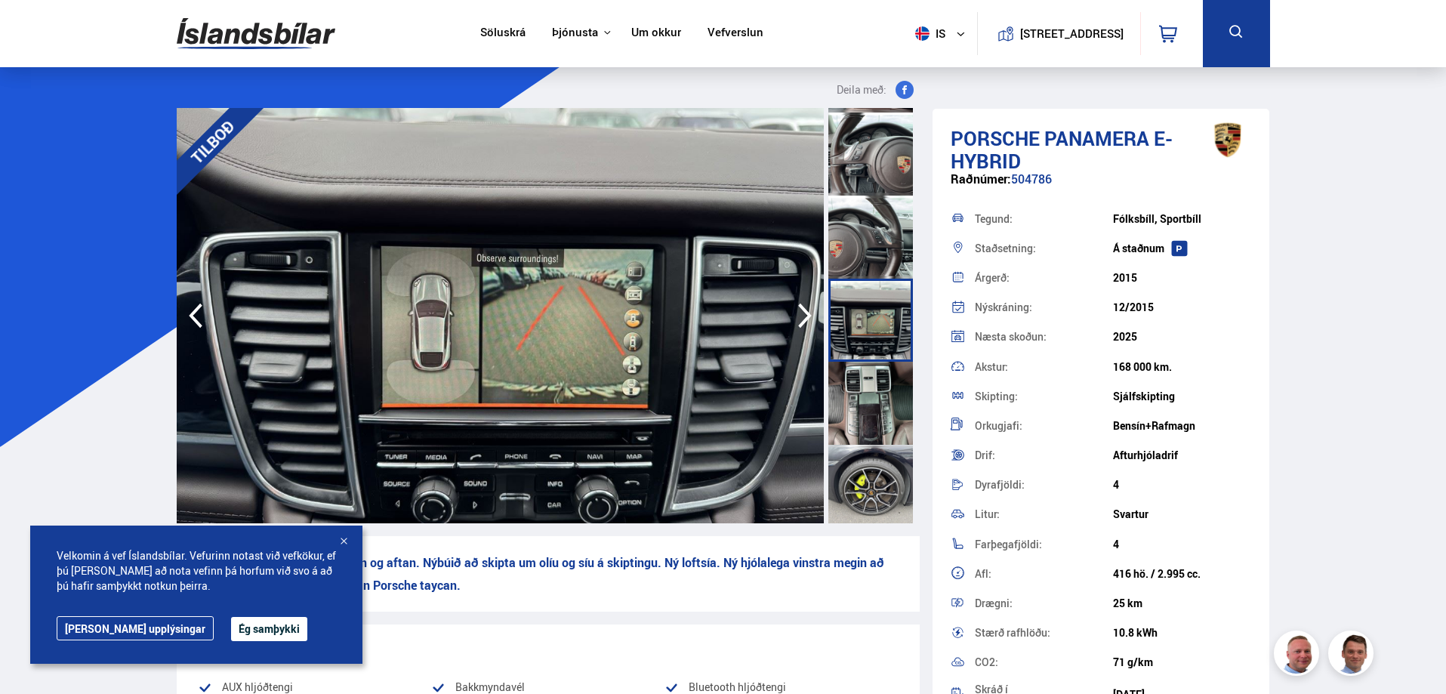
scroll to position [1911, 0]
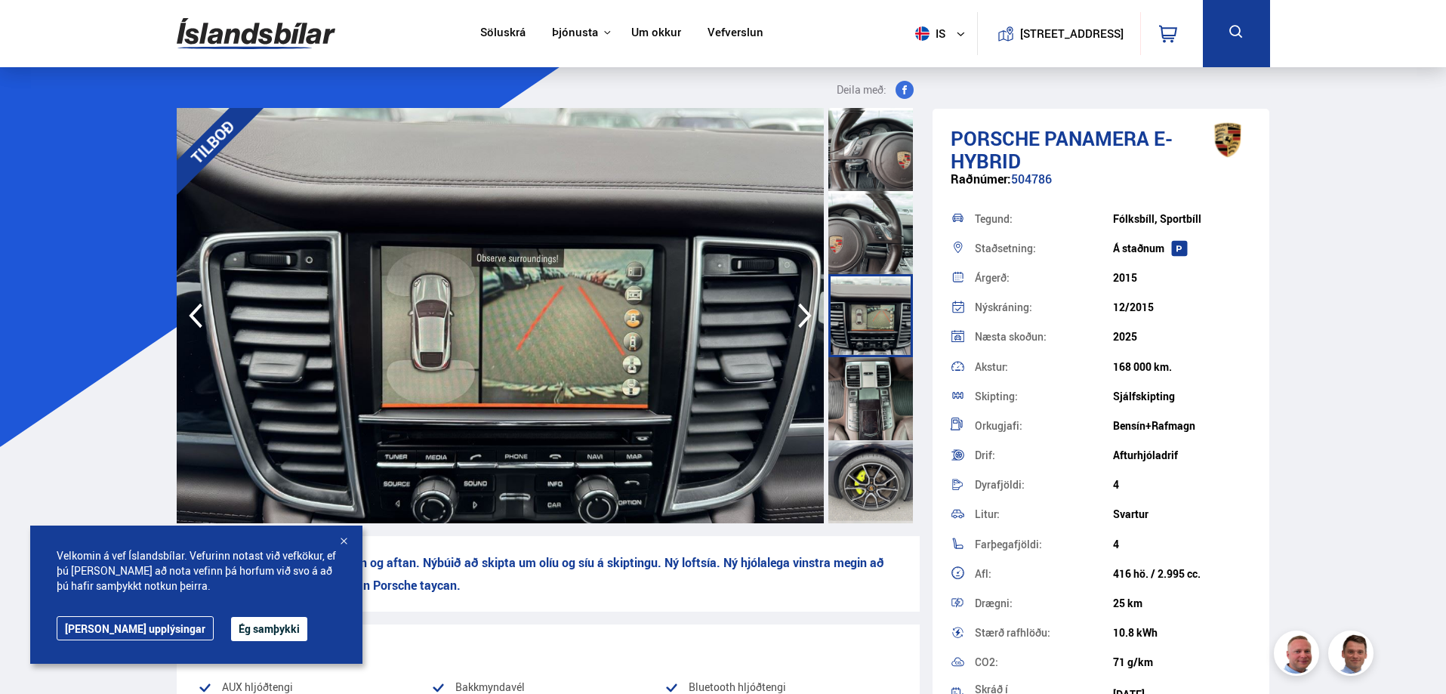
click at [851, 402] on div at bounding box center [870, 398] width 85 height 83
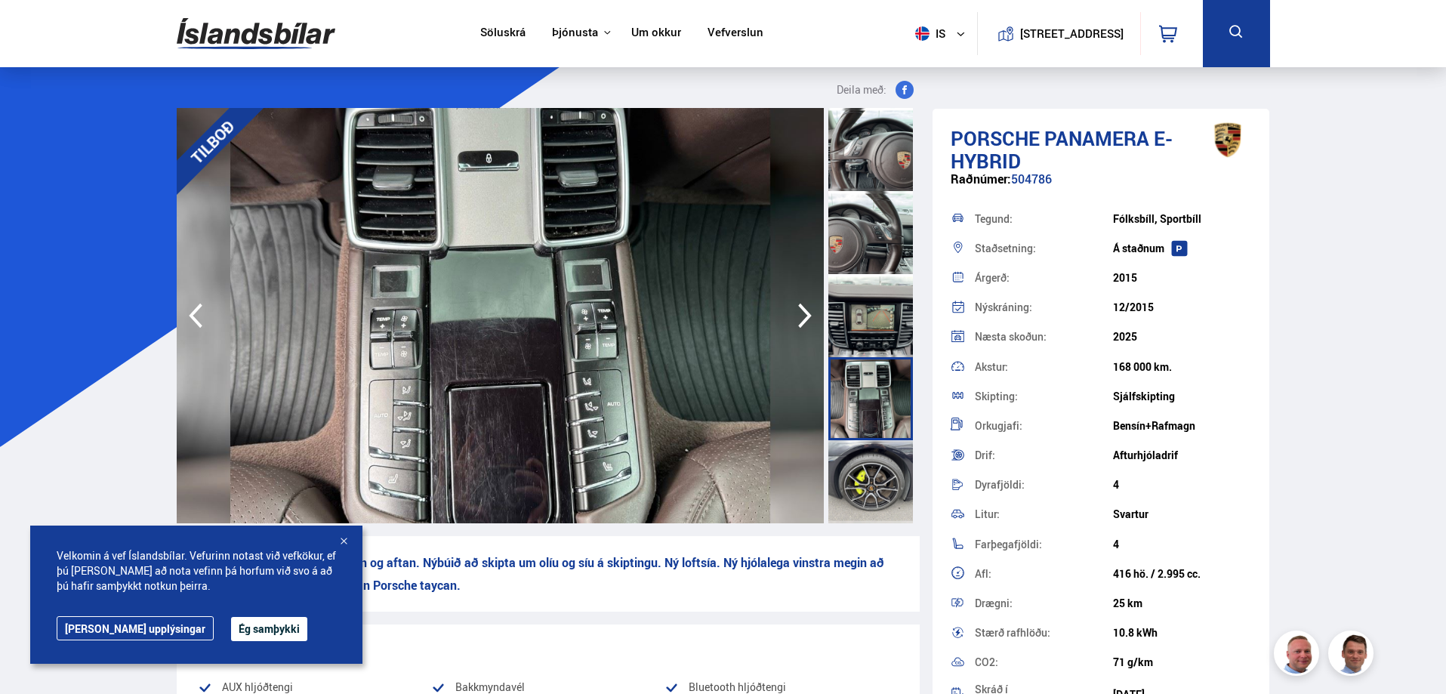
click at [857, 483] on div at bounding box center [870, 481] width 85 height 83
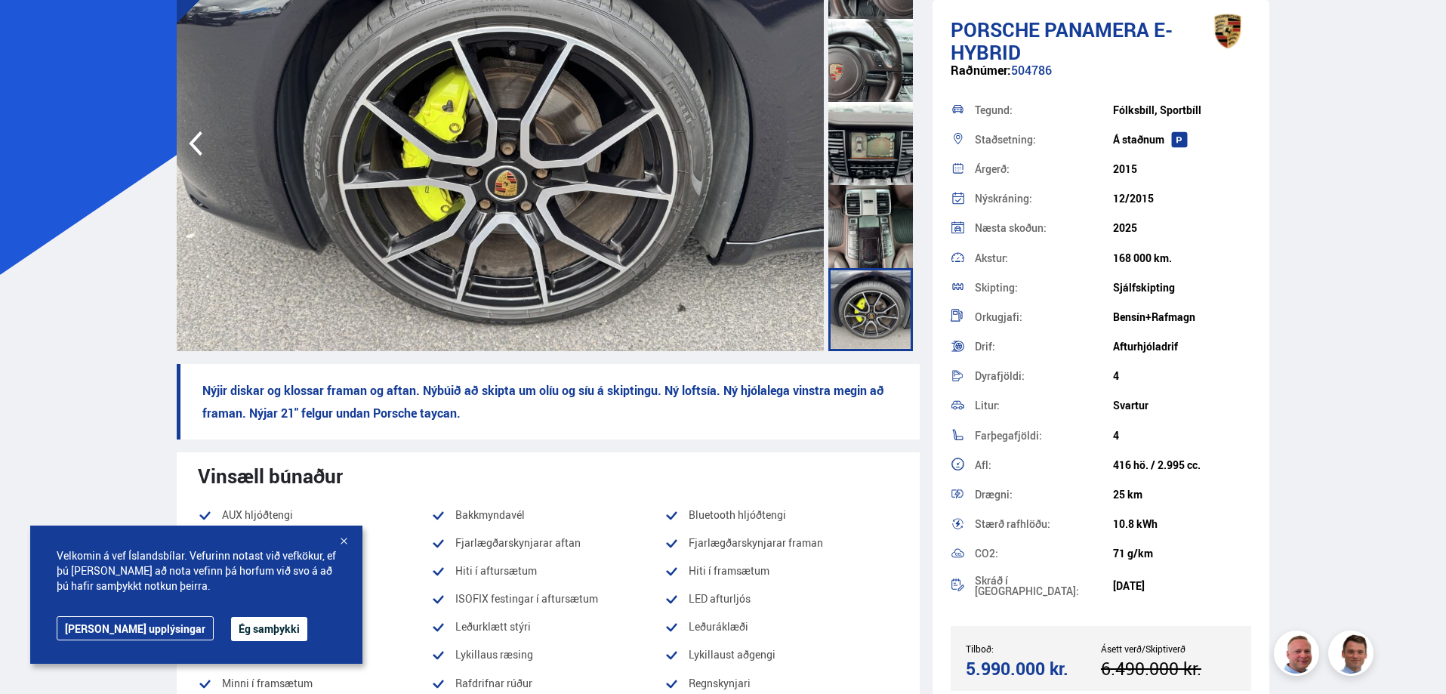
scroll to position [227, 0]
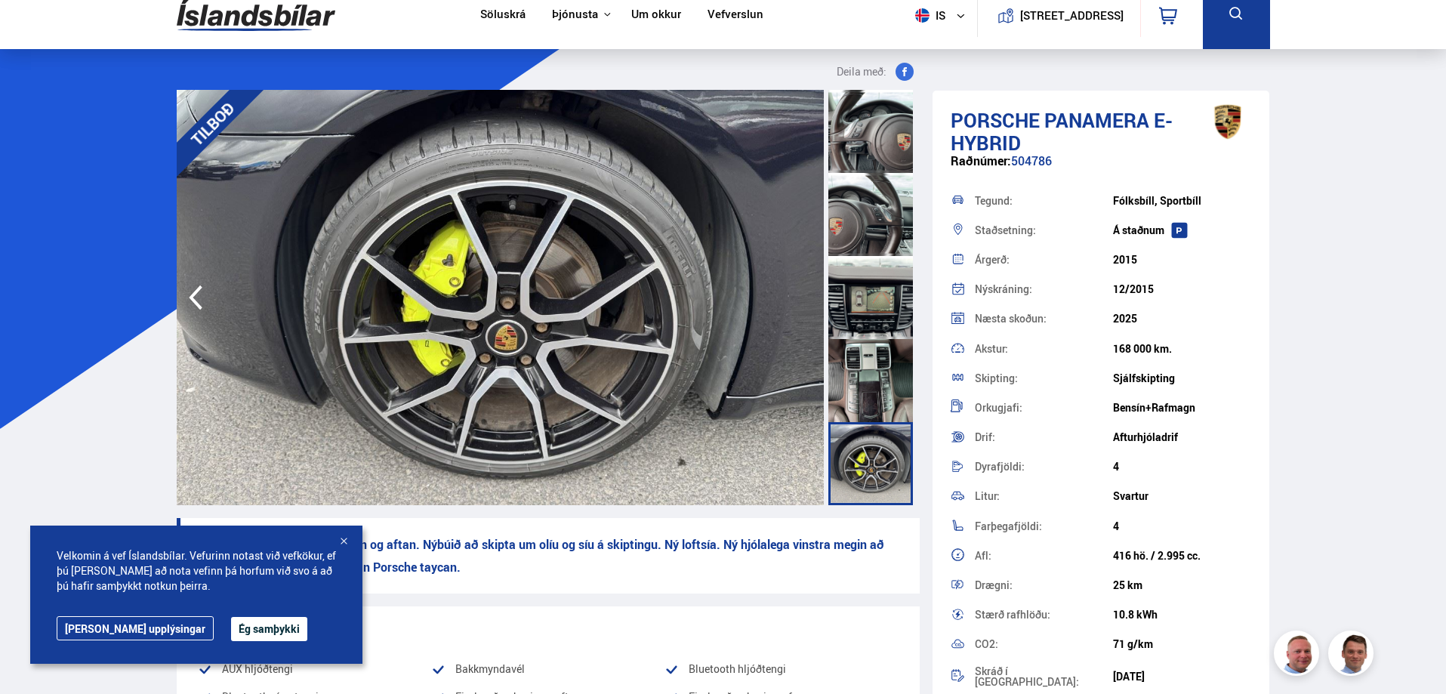
scroll to position [0, 0]
